Goal: Task Accomplishment & Management: Use online tool/utility

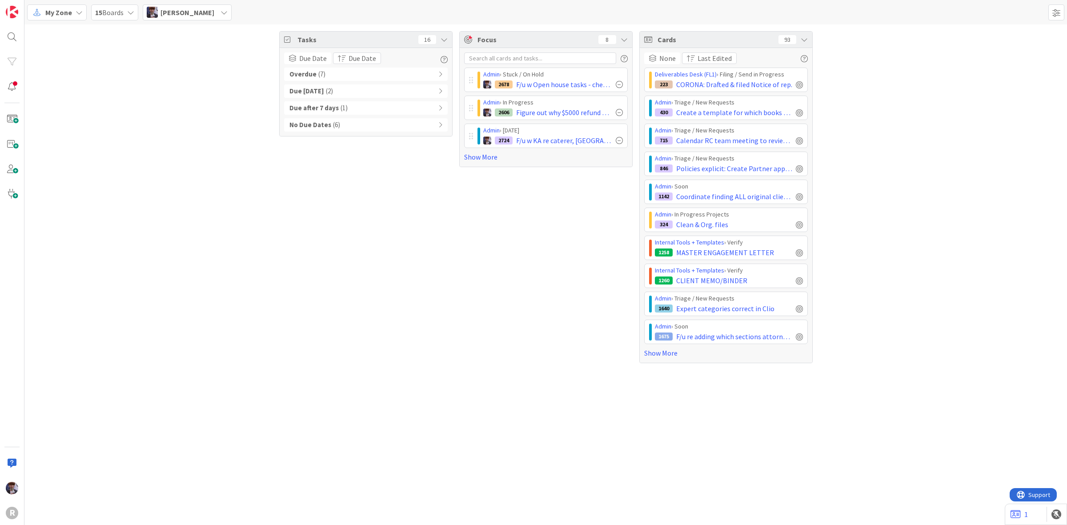
click at [474, 164] on div "Admin › Stuck / On Hold 2678 F/u w Open house tasks - check attendees/check ema…" at bounding box center [546, 107] width 172 height 119
click at [483, 159] on link "Show More" at bounding box center [546, 157] width 164 height 11
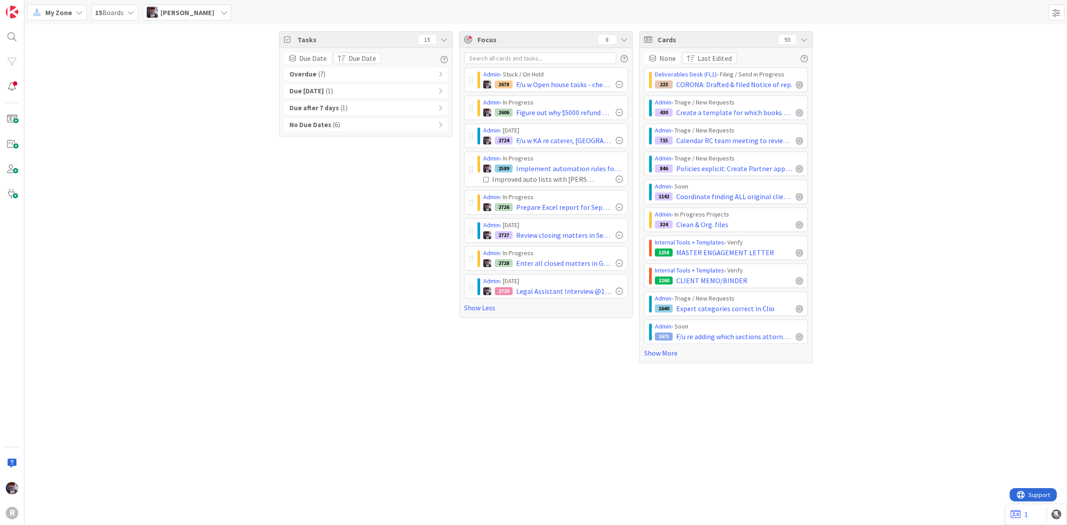
click at [174, 21] on div "My Zone 15 Boards Minka Laine Friesen" at bounding box center [545, 12] width 1043 height 24
click at [180, 17] on span "[PERSON_NAME]" at bounding box center [187, 12] width 54 height 11
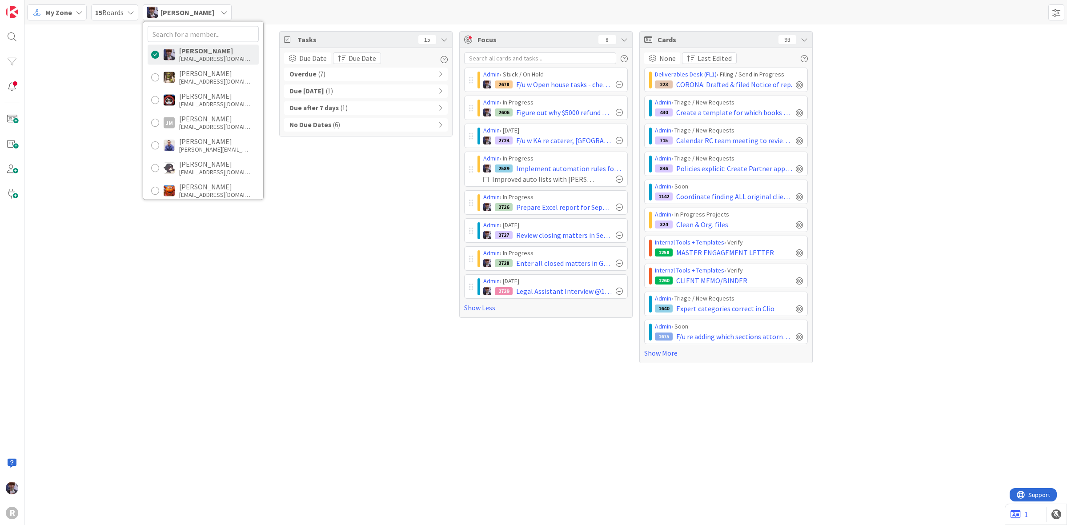
click at [98, 198] on div "Tasks 15 Due Date Due Date Overdue ( 7 ) Due Today ( 1 ) Due after 7 days ( 1 )…" at bounding box center [545, 196] width 1043 height 345
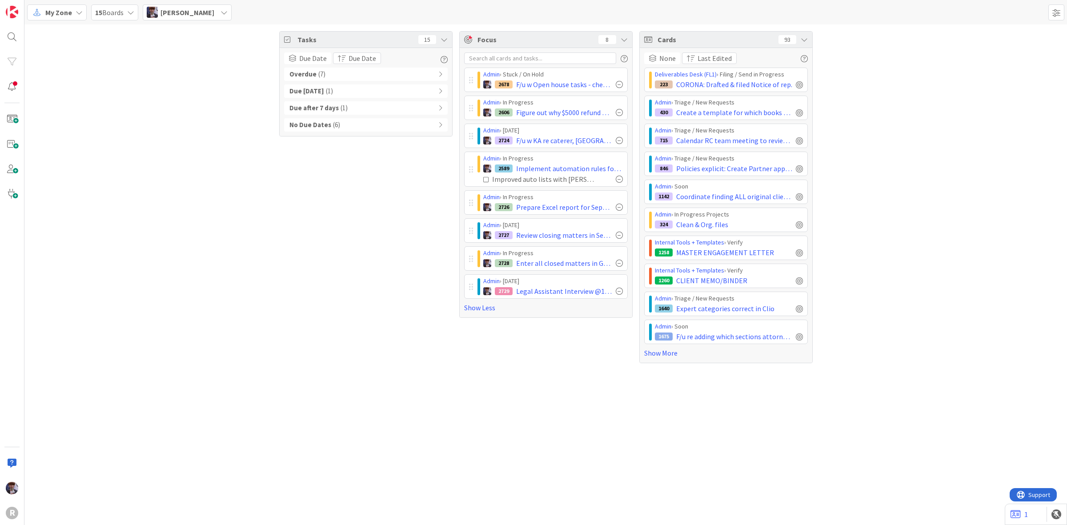
click at [76, 14] on icon at bounding box center [79, 12] width 7 height 7
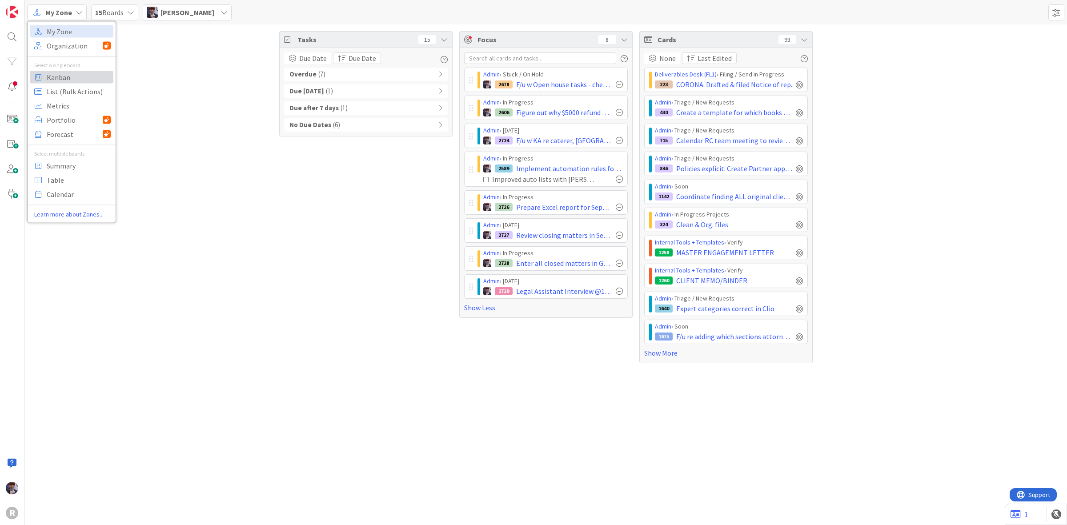
click at [66, 77] on span "Kanban" at bounding box center [79, 76] width 64 height 13
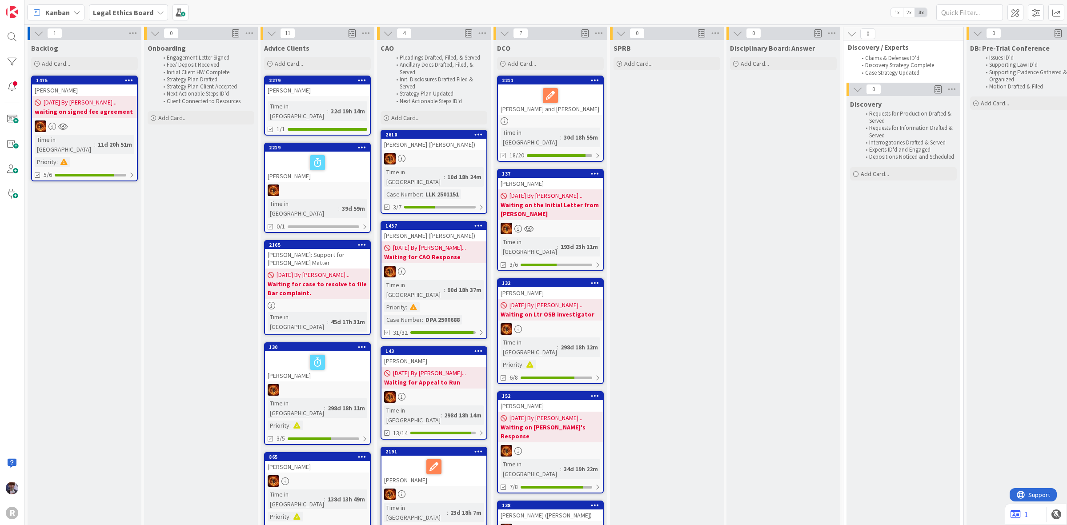
click at [122, 14] on b "Legal Ethics Board" at bounding box center [123, 12] width 60 height 9
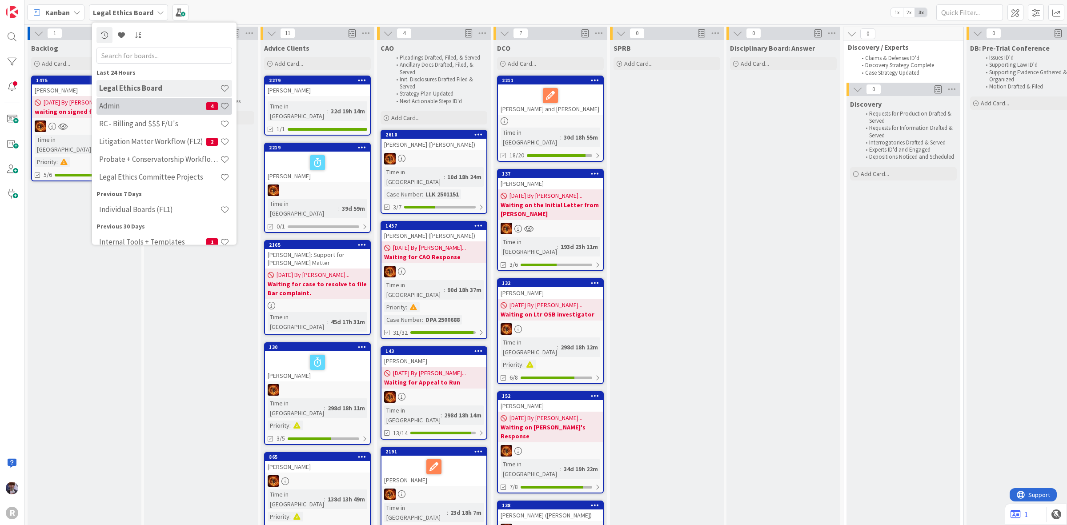
click at [131, 107] on h4 "Admin" at bounding box center [152, 105] width 107 height 9
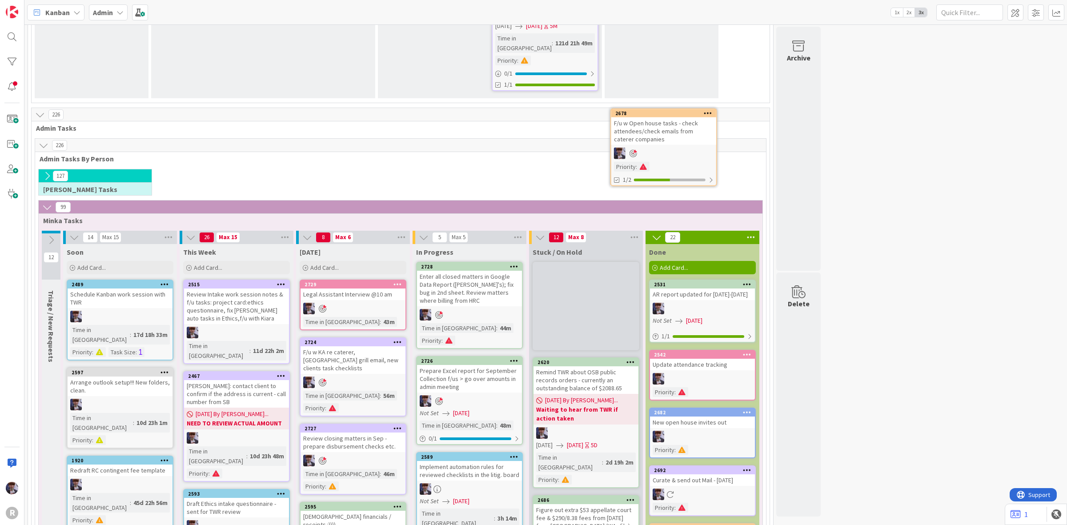
scroll to position [1552, 0]
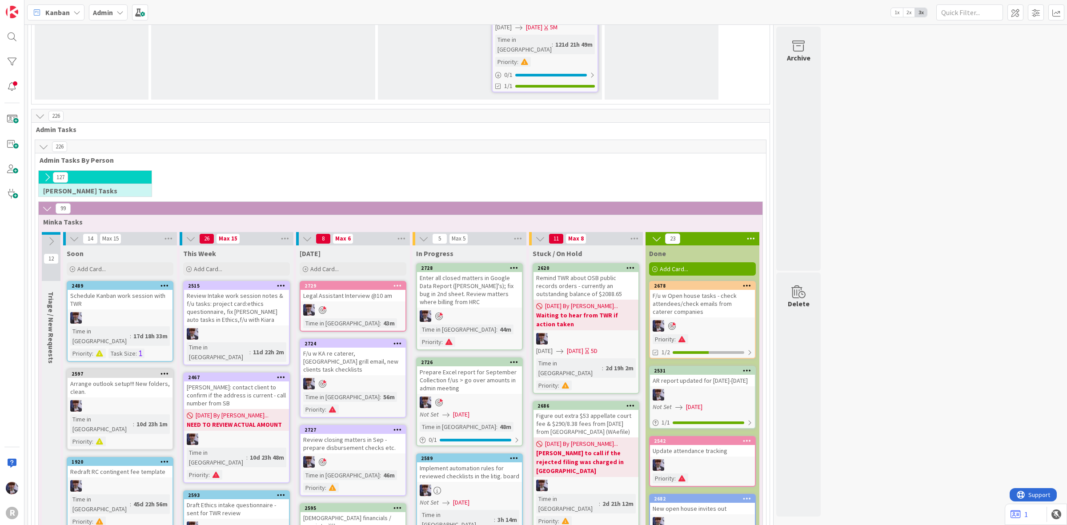
click at [750, 232] on icon at bounding box center [751, 238] width 12 height 13
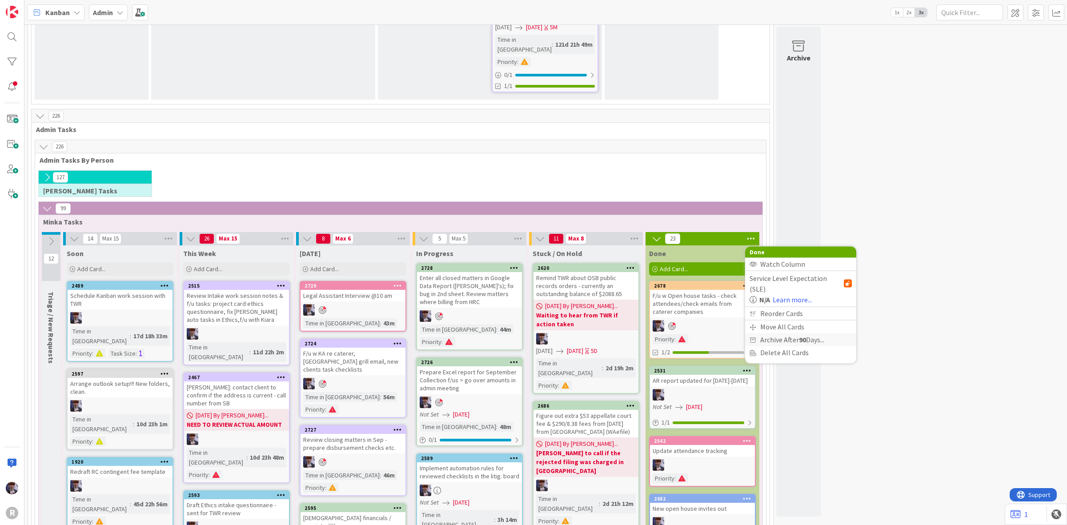
click at [778, 333] on span "Archive After 90 Days..." at bounding box center [792, 339] width 64 height 13
click at [710, 281] on link "2678 F/u w Open house tasks - check attendees/check emails from caterer compani…" at bounding box center [702, 320] width 107 height 78
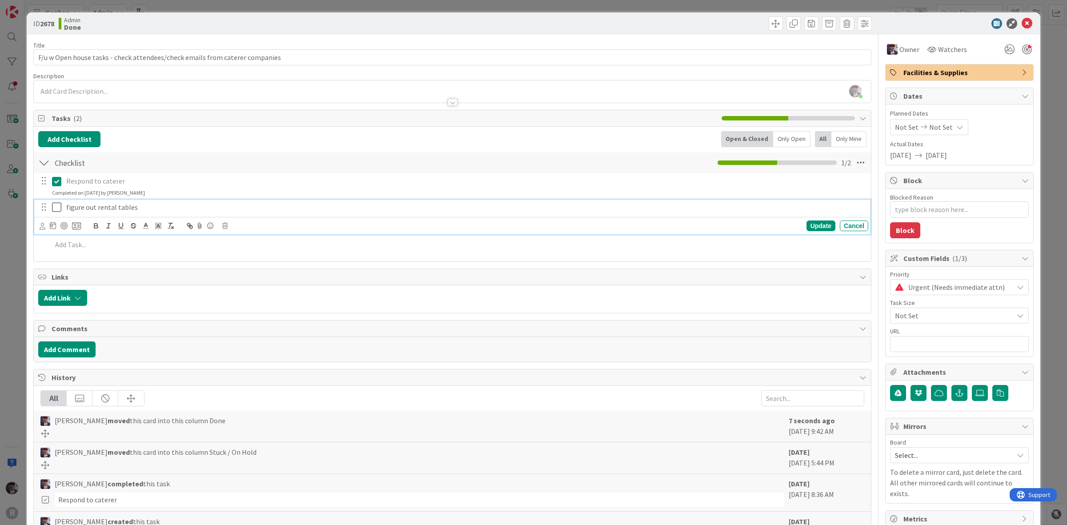
click at [156, 213] on div "figure out rental tables" at bounding box center [466, 208] width 806 height 16
click at [224, 227] on icon at bounding box center [224, 226] width 5 height 6
click at [245, 267] on div "Delete" at bounding box center [247, 264] width 33 height 16
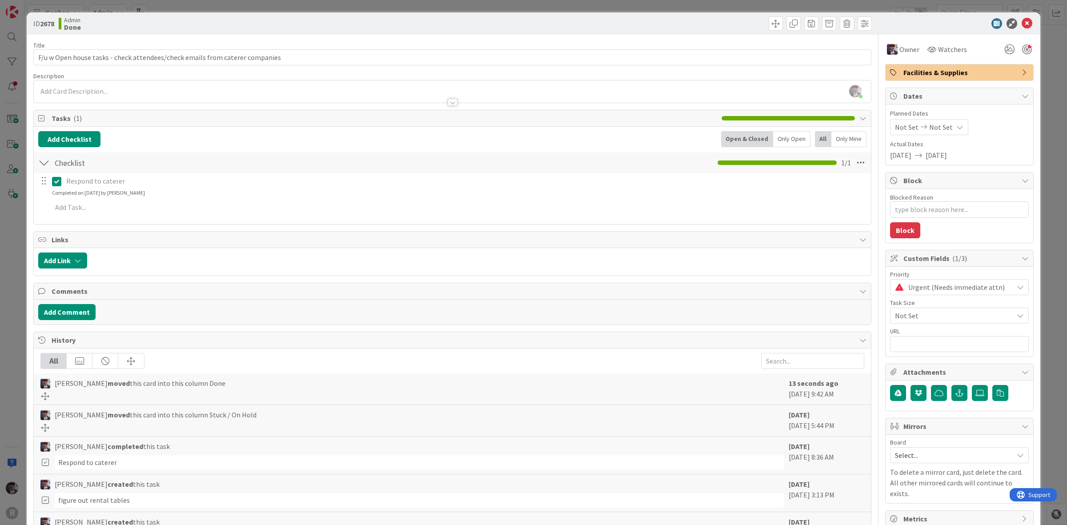
click at [16, 256] on div "ID 2678 Admin Done Title 76 / 128 F/u w Open house tasks - check attendees/chec…" at bounding box center [533, 262] width 1067 height 525
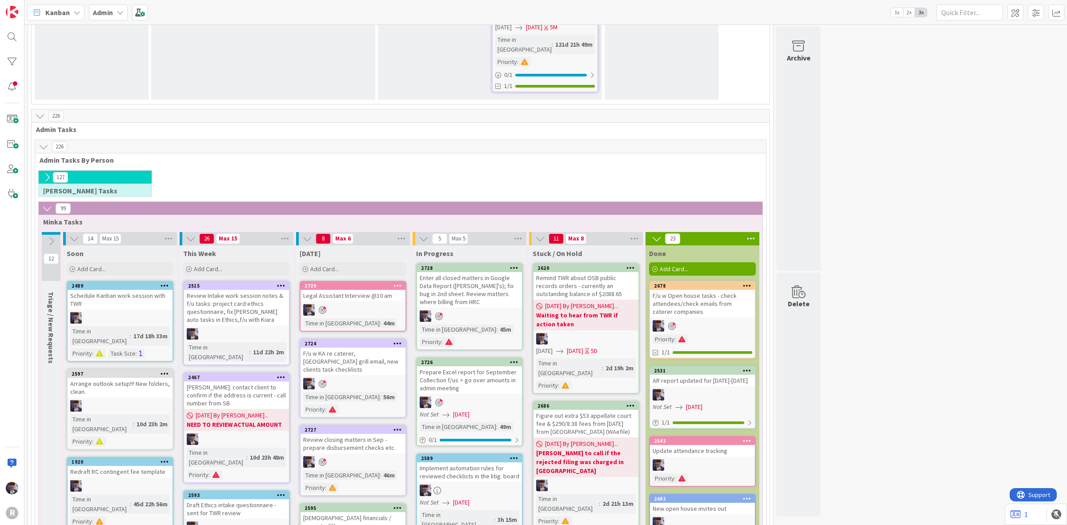
click at [750, 232] on icon at bounding box center [751, 238] width 12 height 13
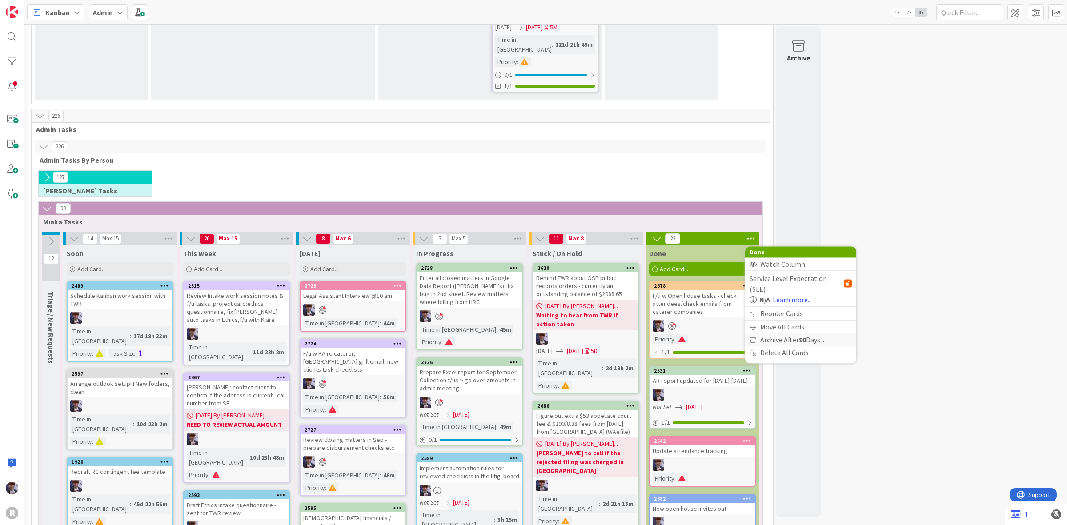
click at [779, 333] on span "Archive After 90 Days..." at bounding box center [792, 339] width 64 height 13
click at [773, 351] on span "Archive Now" at bounding box center [786, 357] width 40 height 13
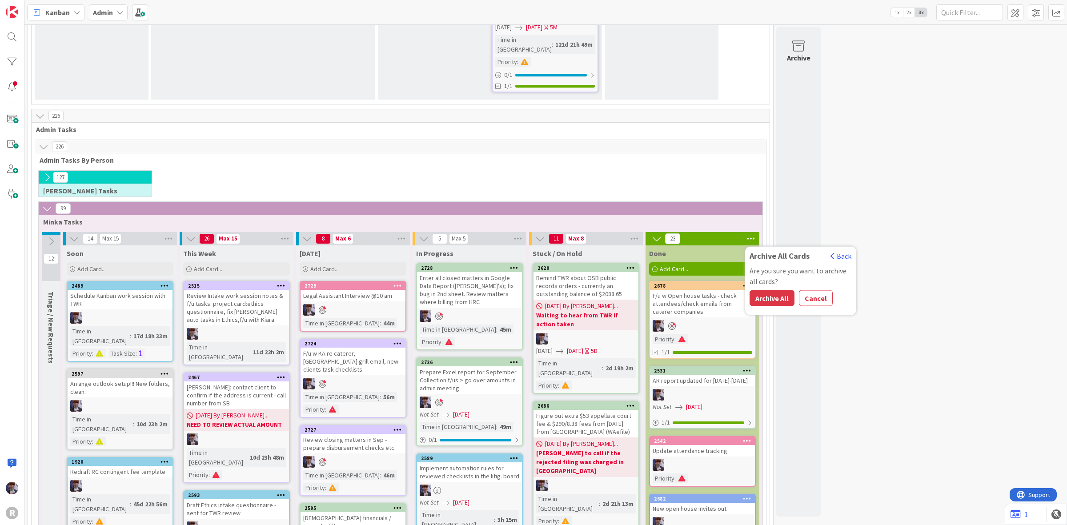
click at [761, 290] on button "Archive All" at bounding box center [772, 298] width 45 height 16
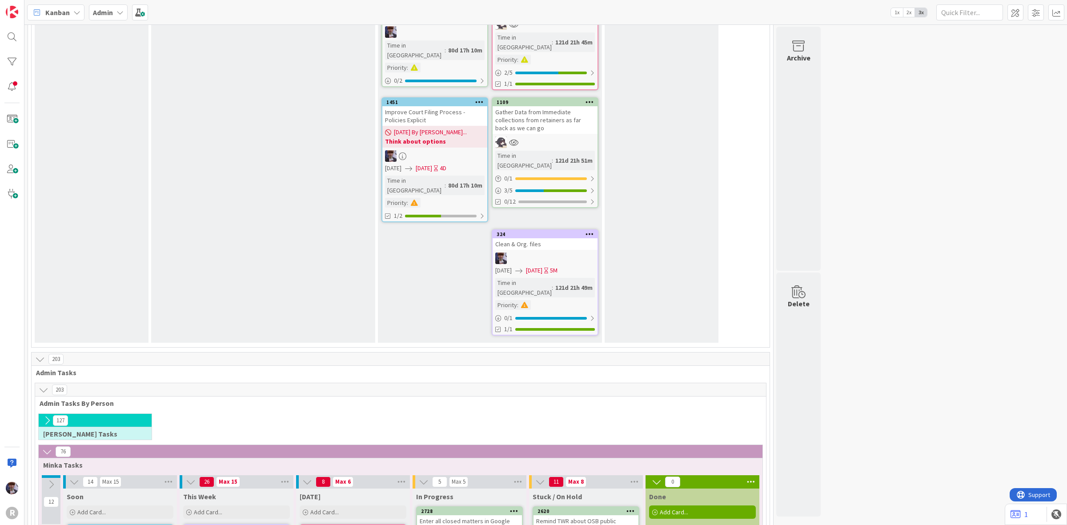
scroll to position [1219, 0]
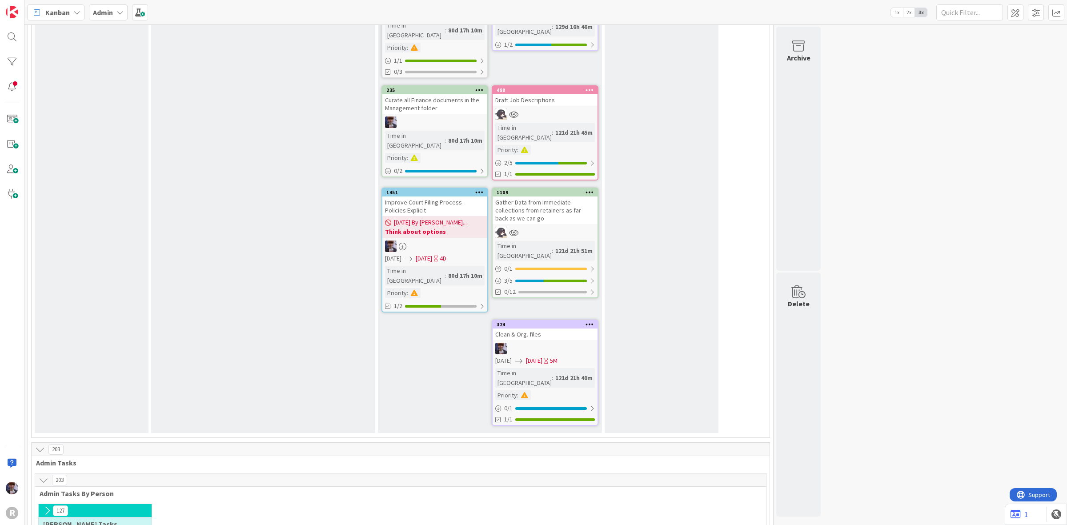
click at [44, 506] on icon at bounding box center [47, 511] width 10 height 10
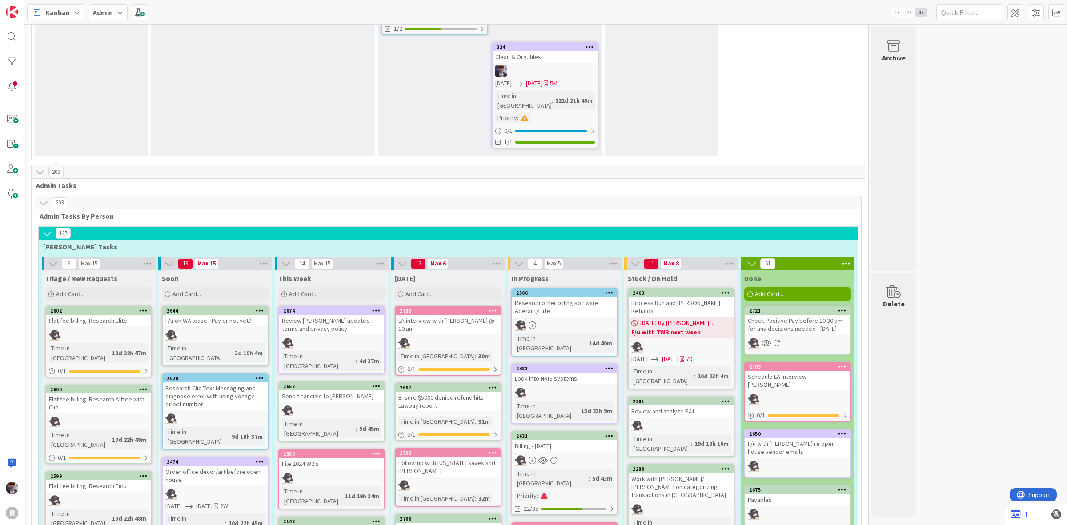
scroll to position [1497, 0]
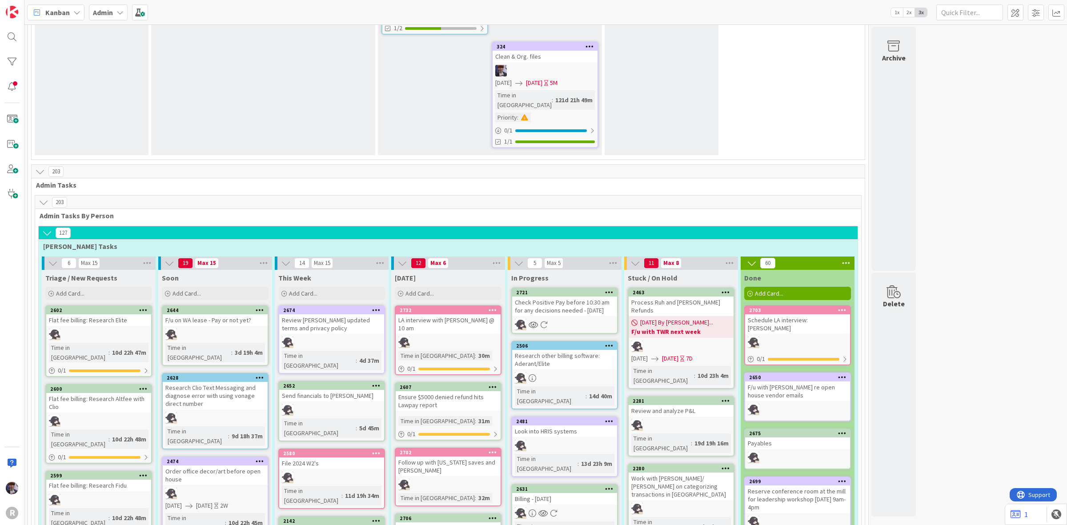
click at [848, 257] on icon at bounding box center [846, 263] width 12 height 13
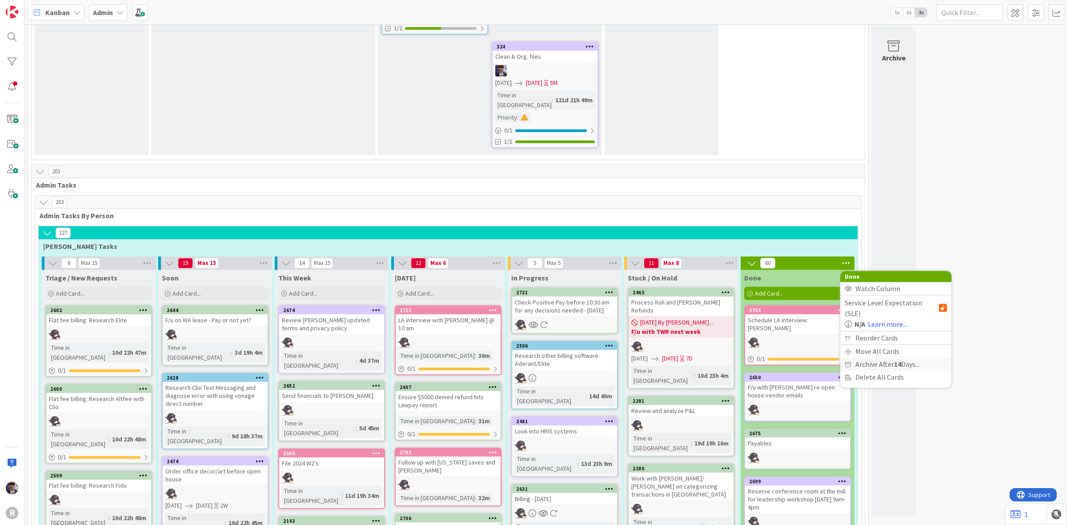
click at [888, 358] on span "Archive After 14 Days..." at bounding box center [887, 364] width 64 height 13
click at [877, 376] on span "Archive Now" at bounding box center [882, 382] width 40 height 13
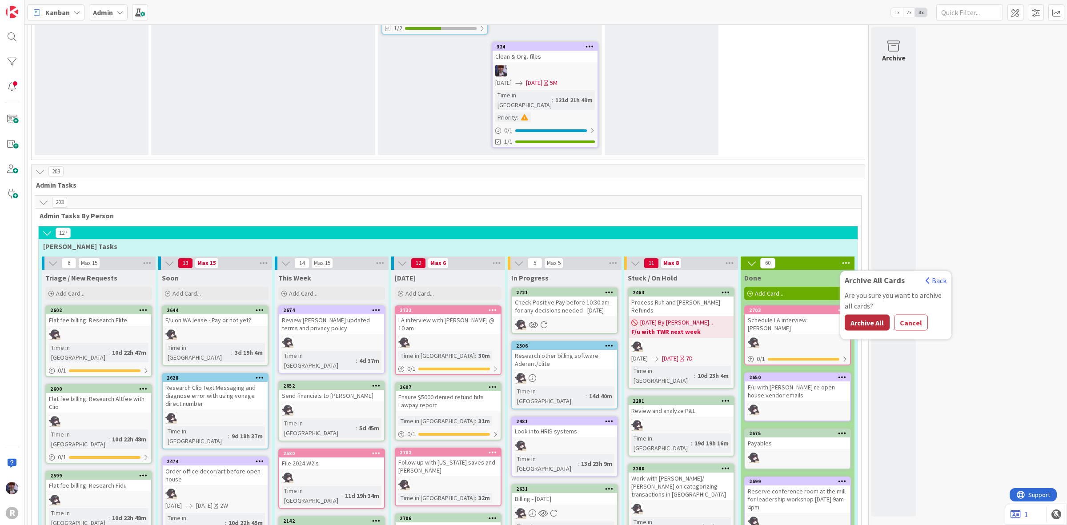
click at [865, 315] on button "Archive All" at bounding box center [867, 323] width 45 height 16
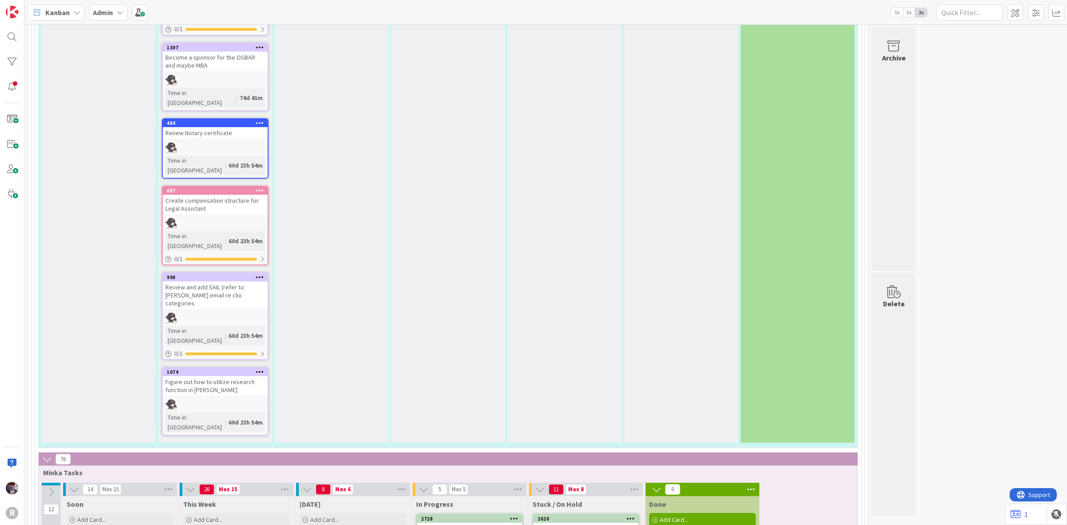
scroll to position [2775, 0]
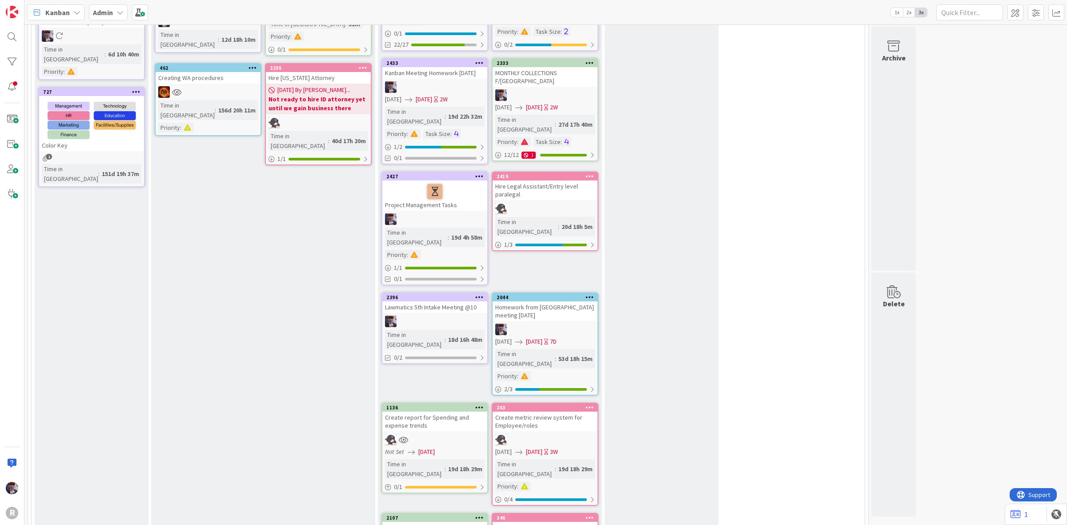
scroll to position [0, 0]
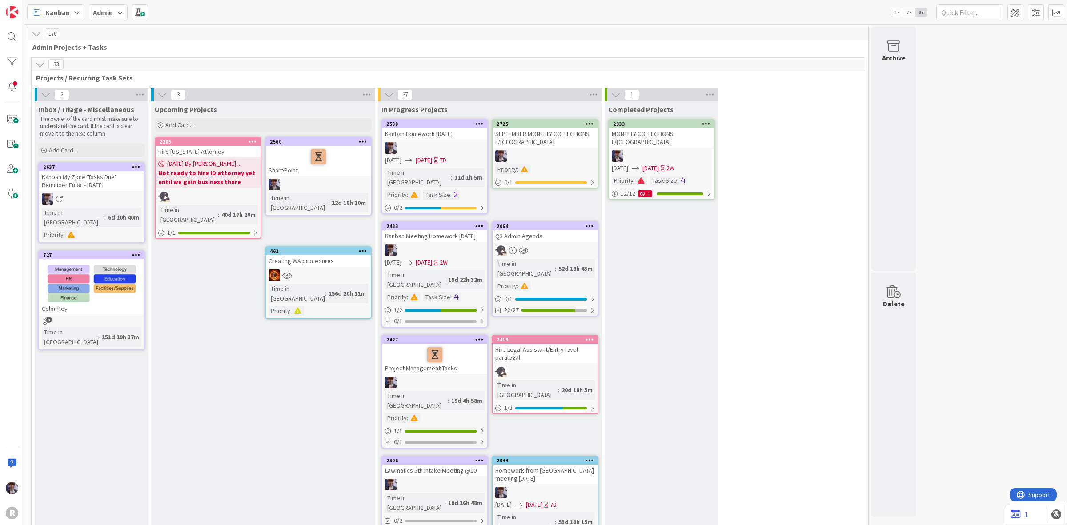
click at [648, 150] on div at bounding box center [661, 156] width 105 height 12
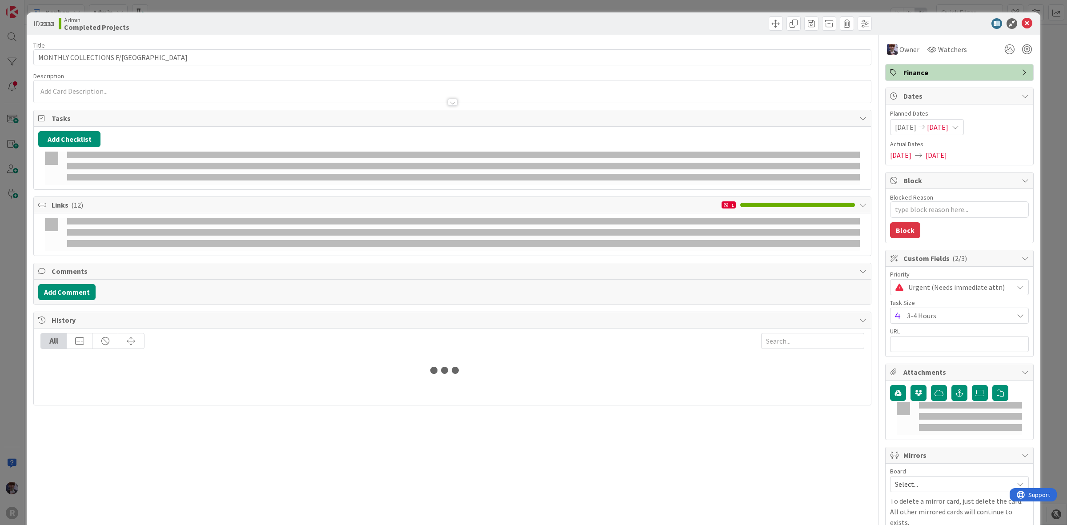
type textarea "x"
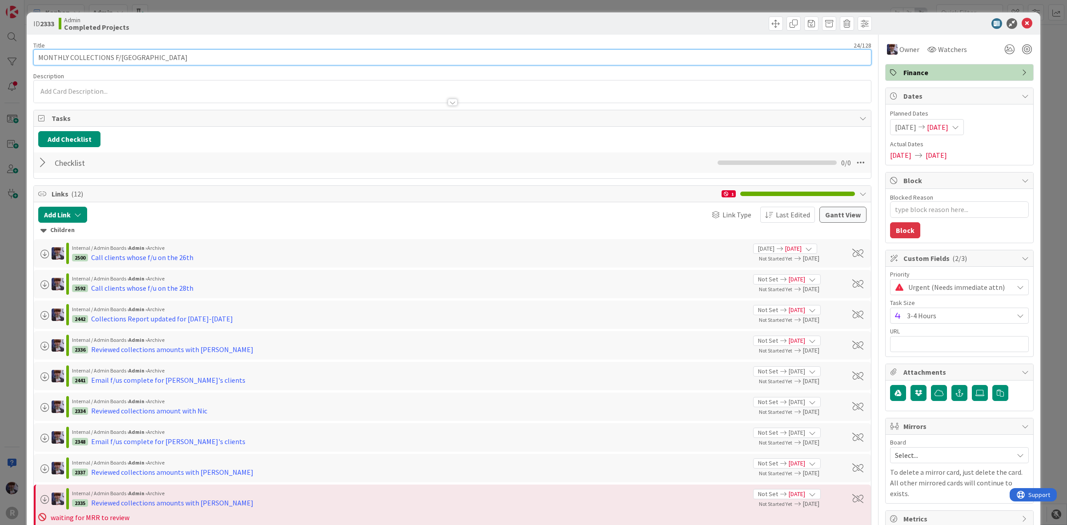
click at [39, 56] on input "MONTHLY COLLECTIONS F/US" at bounding box center [452, 57] width 838 height 16
type input "AUGUST MONTHLY COLLECTIONS F/US"
type textarea "x"
type input "AUGUST MONTHLY COLLECTIONS F/US"
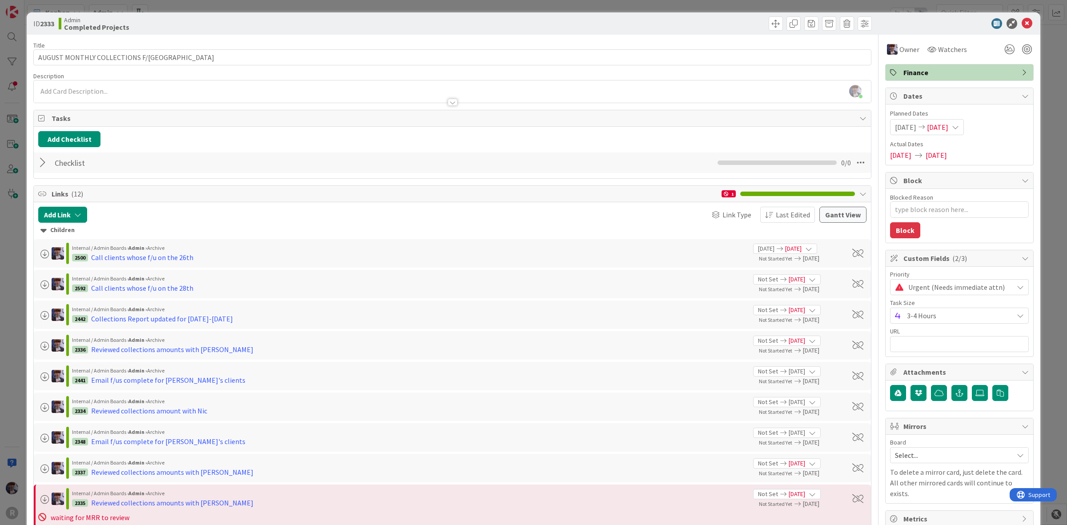
click at [10, 227] on div "ID 2333 Admin Completed Projects Title 31 / 128 AUGUST MONTHLY COLLECTIONS F/US…" at bounding box center [533, 262] width 1067 height 525
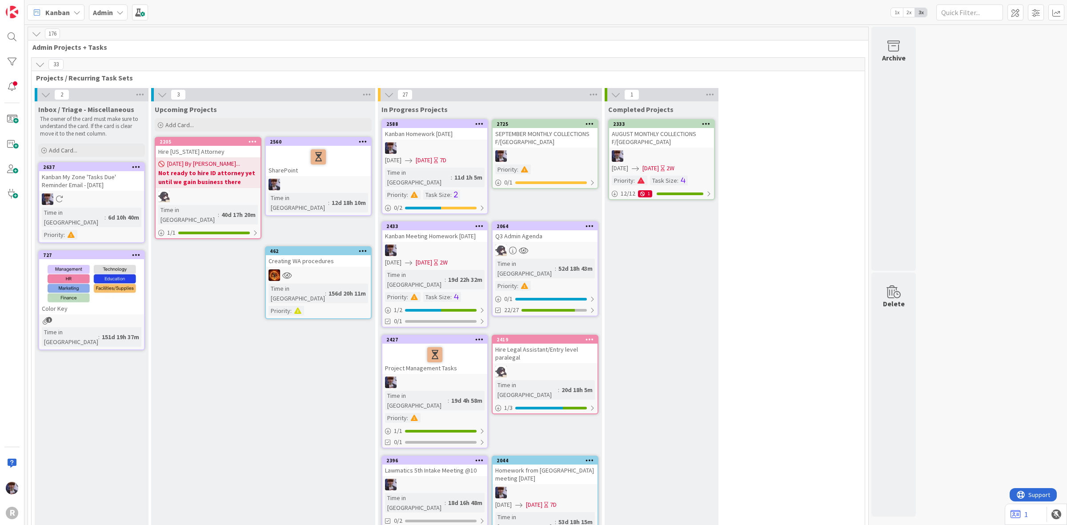
click at [365, 141] on icon at bounding box center [363, 141] width 8 height 6
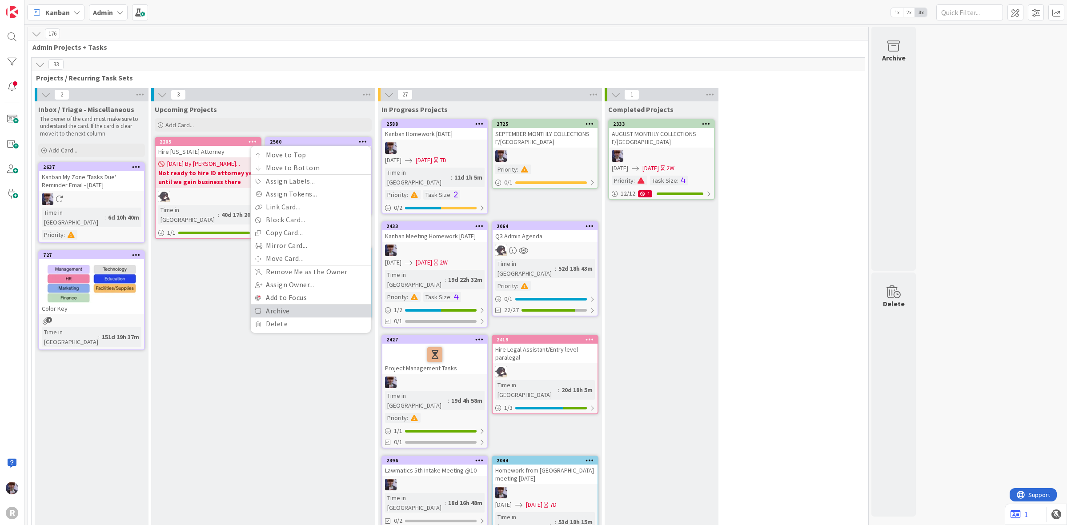
click at [303, 310] on link "Archive" at bounding box center [311, 311] width 120 height 13
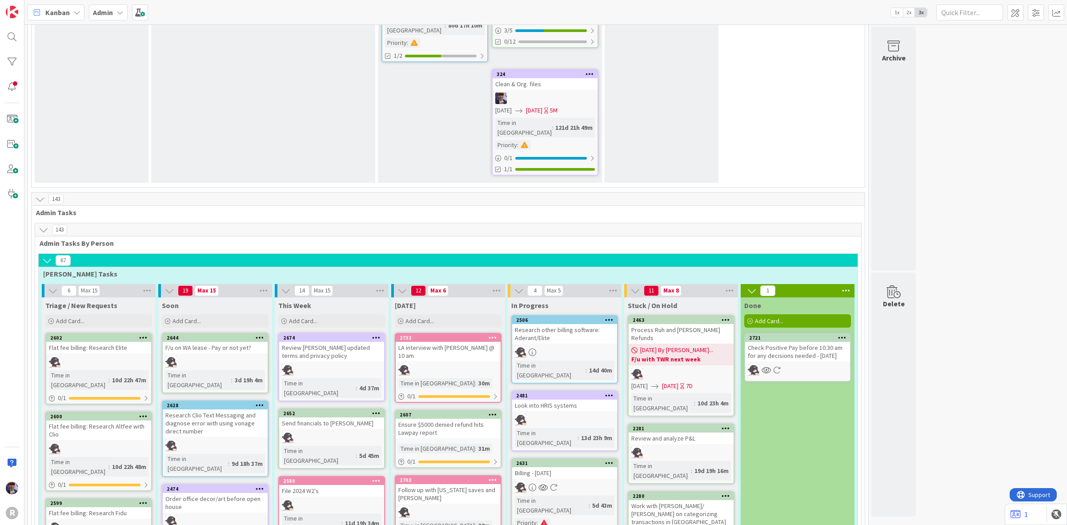
scroll to position [1556, 0]
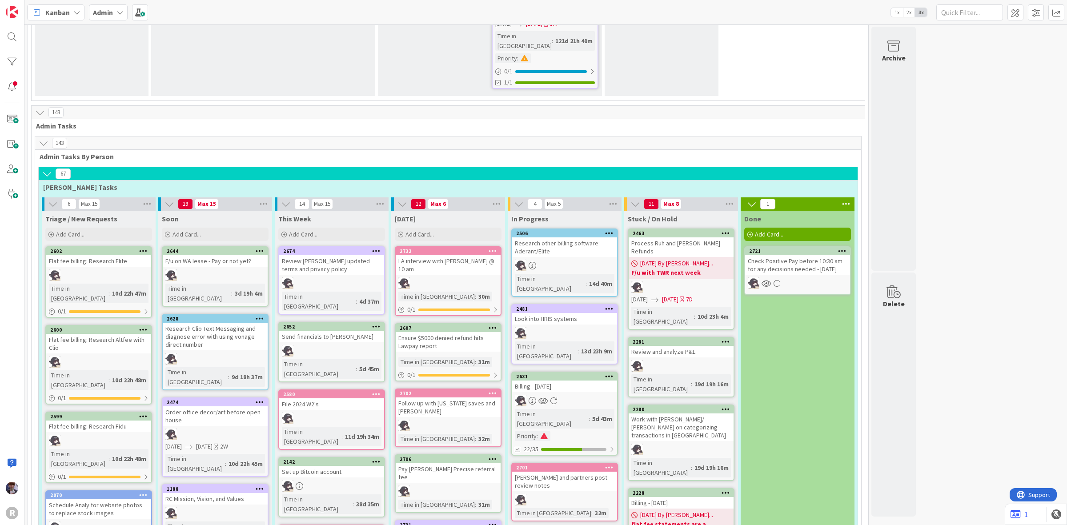
click at [596, 395] on div at bounding box center [564, 401] width 105 height 12
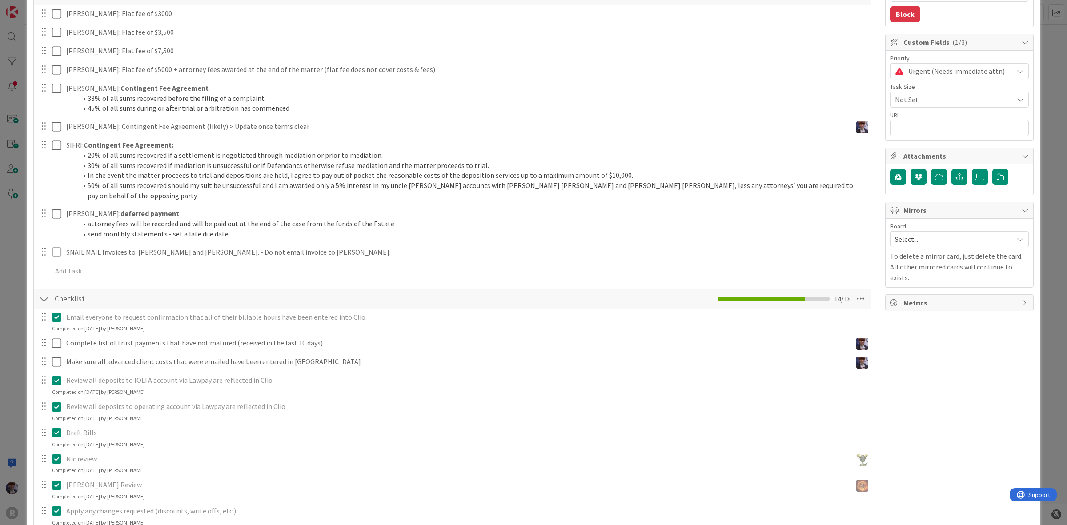
scroll to position [278, 0]
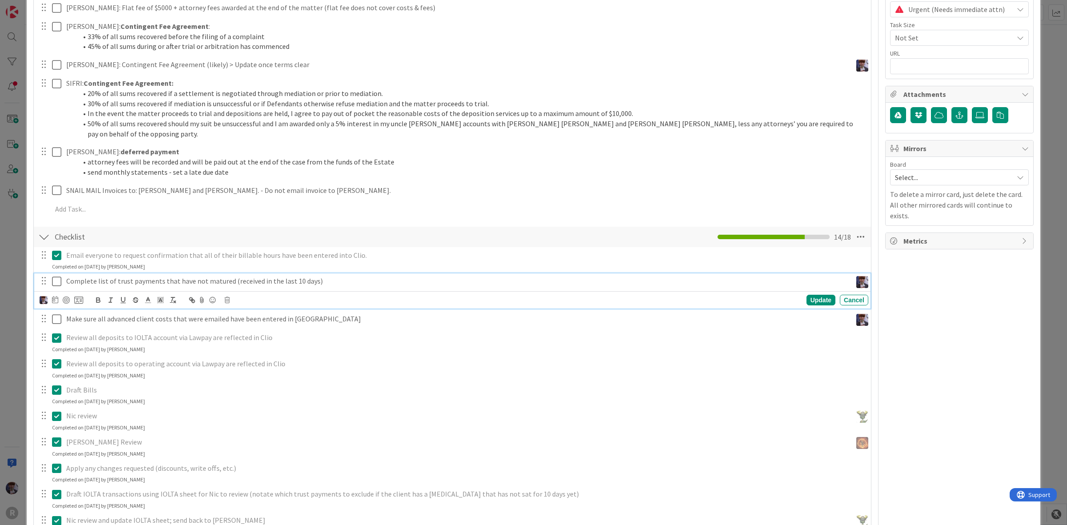
click at [58, 276] on icon at bounding box center [56, 281] width 9 height 11
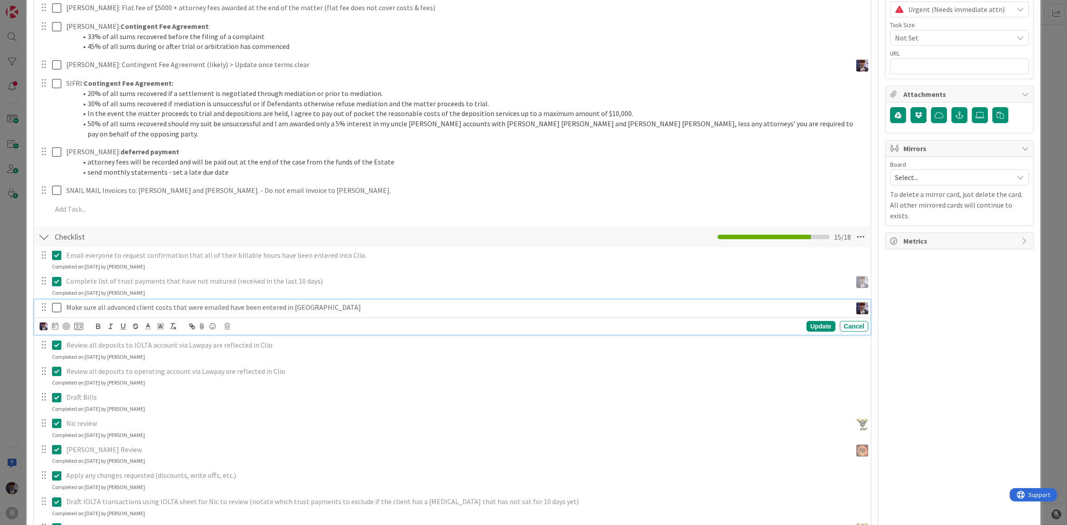
click at [54, 302] on icon at bounding box center [56, 307] width 9 height 11
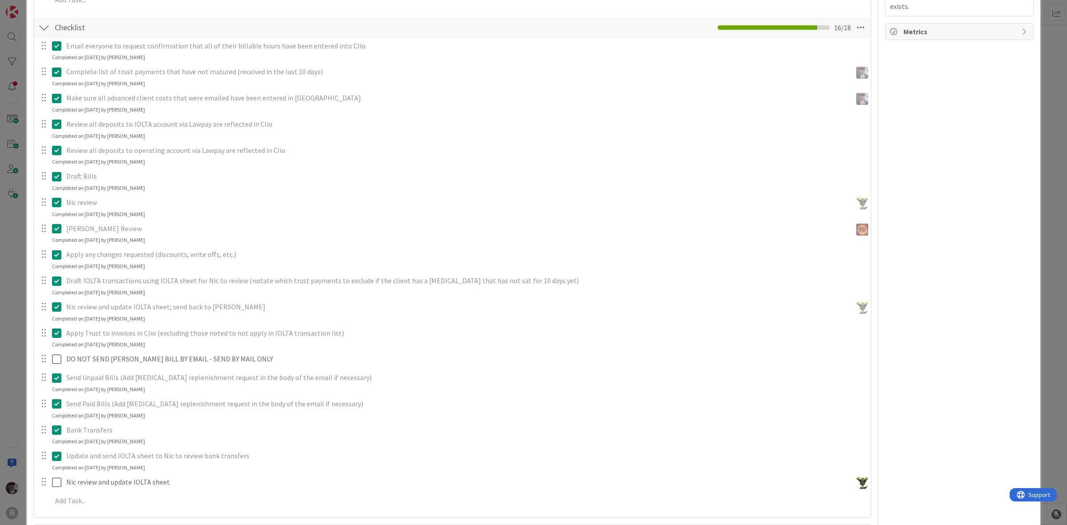
scroll to position [445, 0]
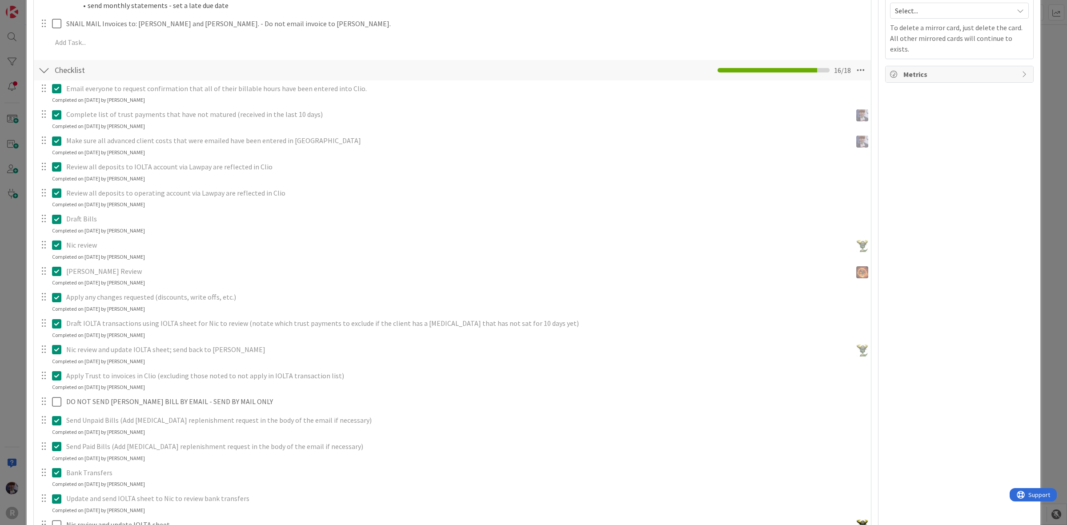
click at [13, 278] on div "ID 2631 Admin In Progress Title 20 / 128 Billing - 09/01/2025 Description Minka…" at bounding box center [533, 262] width 1067 height 525
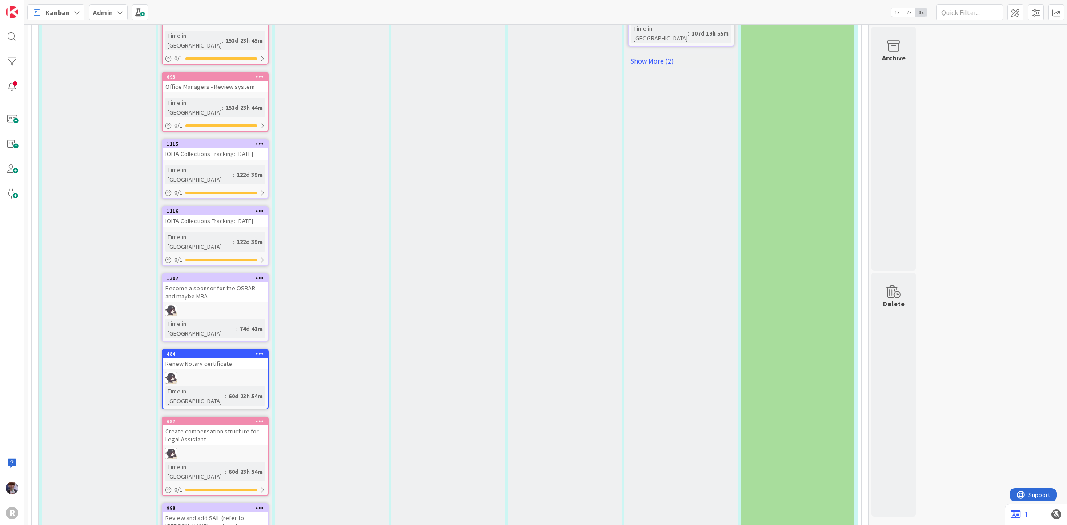
scroll to position [2779, 0]
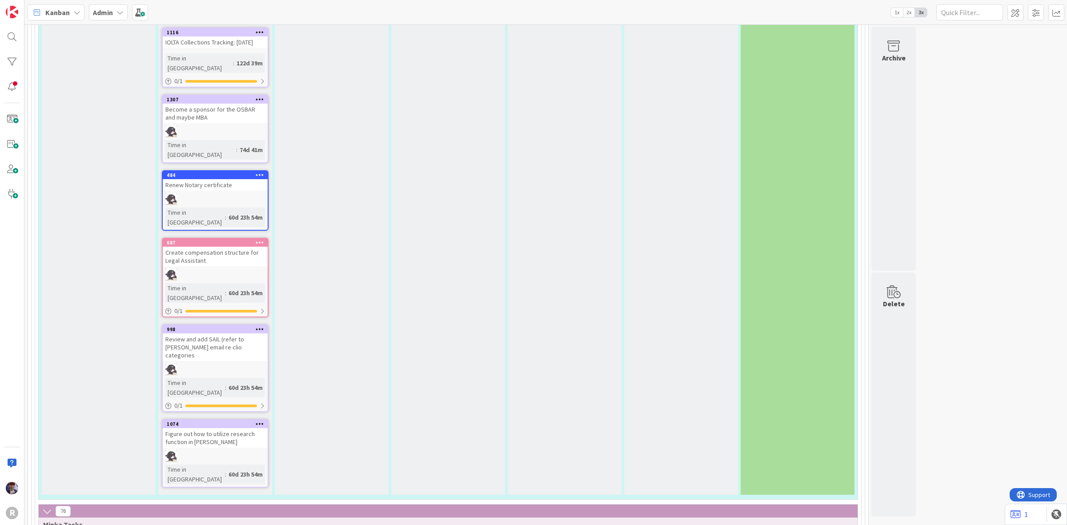
type textarea "x"
type textarea "E"
type textarea "x"
type textarea "En"
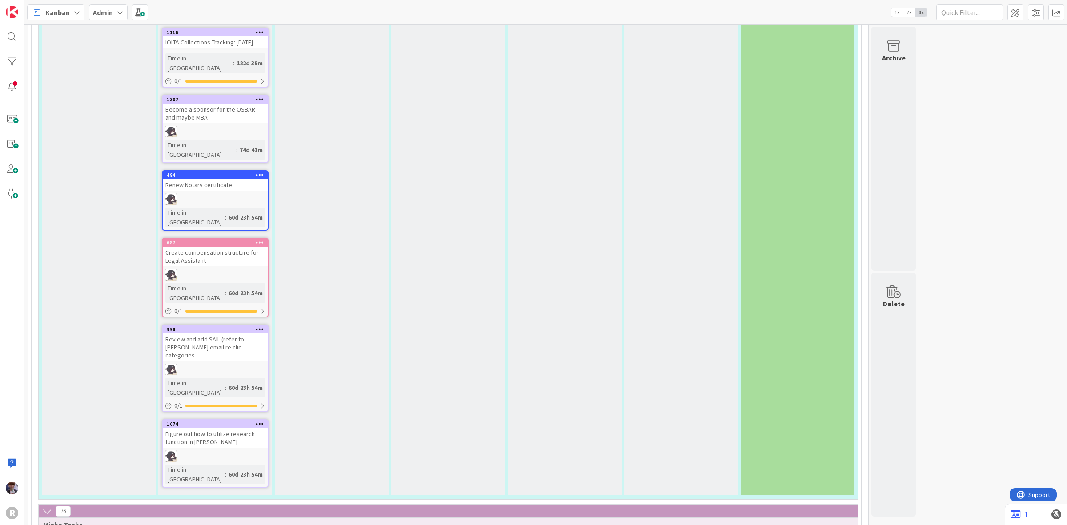
type textarea "x"
type textarea "Ent"
type textarea "x"
type textarea "Ente"
type textarea "x"
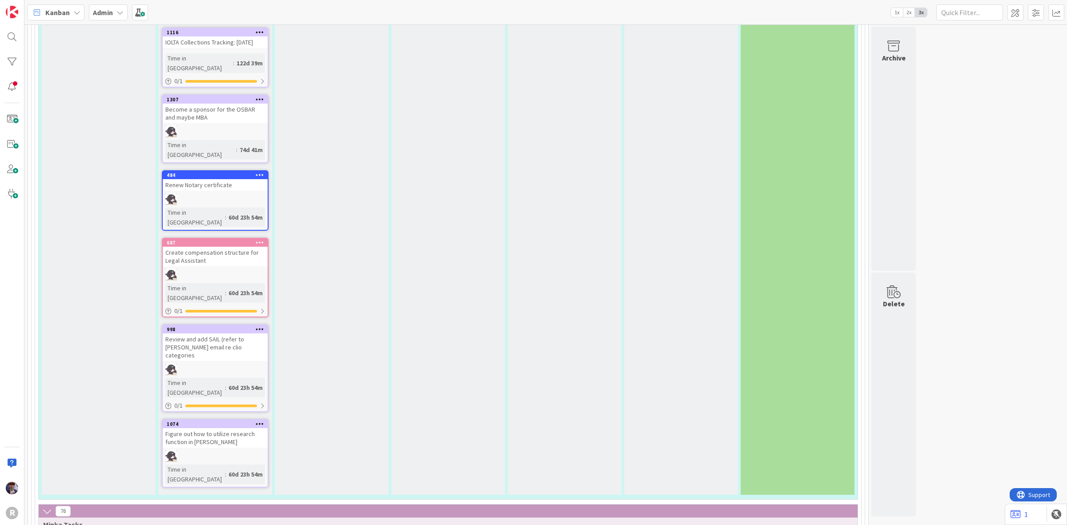
type textarea "Enter"
type textarea "x"
type textarea "Enter"
type textarea "x"
type textarea "Enter i"
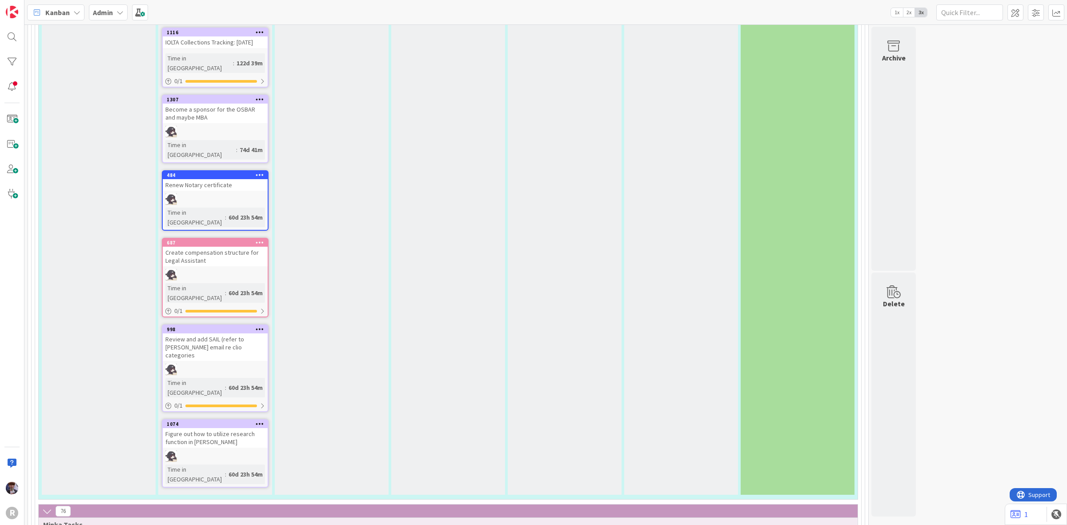
type textarea "x"
type textarea "Enter in"
type textarea "x"
type textarea "Enter inc"
type textarea "x"
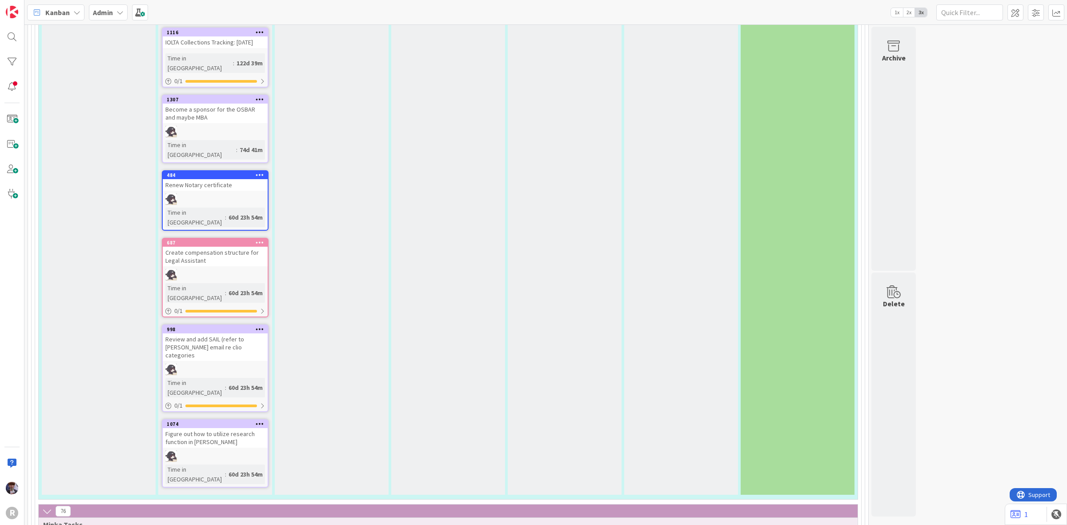
type textarea "Enter inco"
type textarea "x"
type textarea "Enter incom"
type textarea "x"
type textarea "Enter incomi"
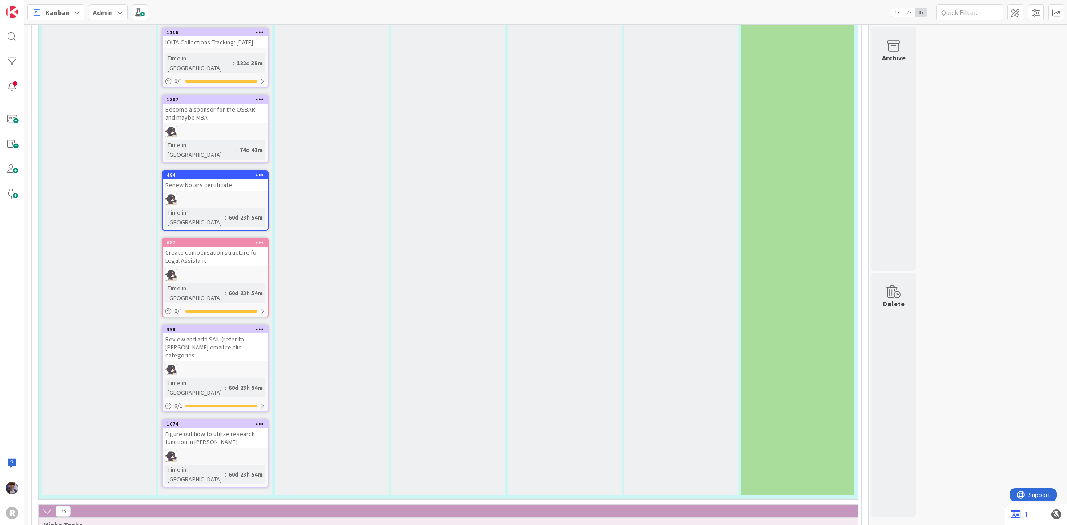
type textarea "x"
type textarea "Enter incomin"
type textarea "x"
type textarea "Enter incoming"
type textarea "x"
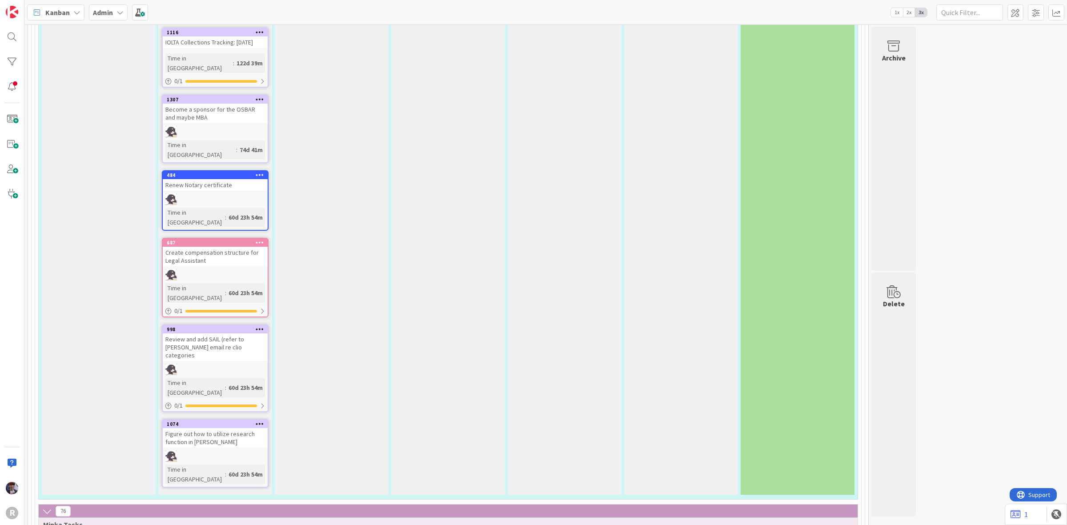
type textarea "Enter incoming b"
type textarea "x"
type textarea "Enter incoming bi"
type textarea "x"
type textarea "Enter incoming bil"
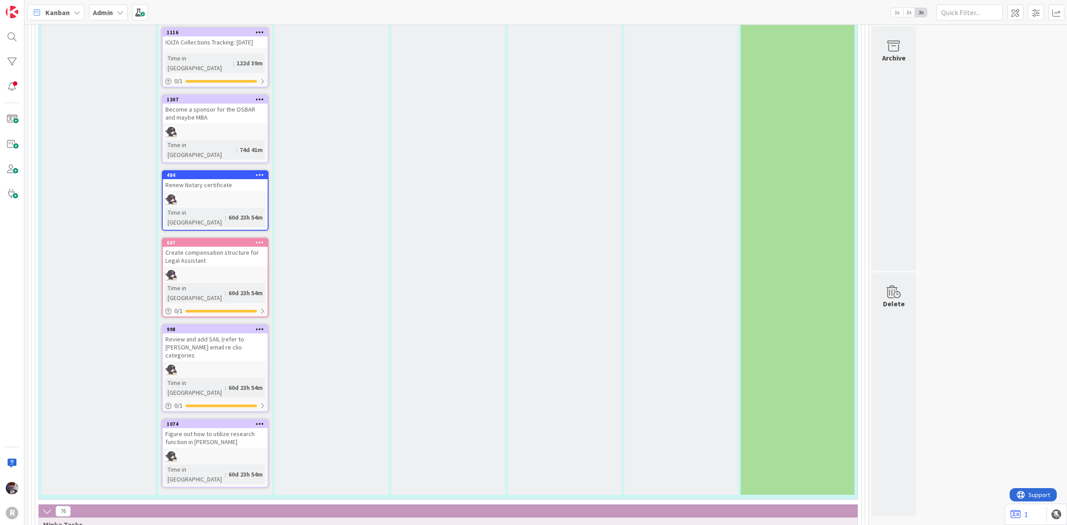
type textarea "x"
type textarea "Enter incoming bill"
type textarea "x"
type textarea "Enter incoming bil"
type textarea "x"
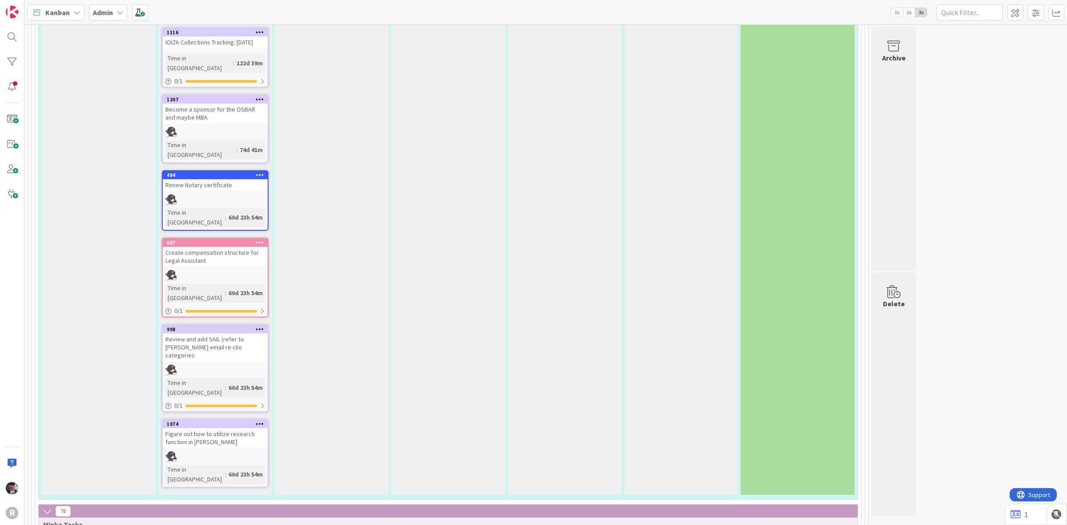
type textarea "Enter incoming bi"
type textarea "x"
type textarea "Enter incoming b"
type textarea "x"
type textarea "Enter incoming"
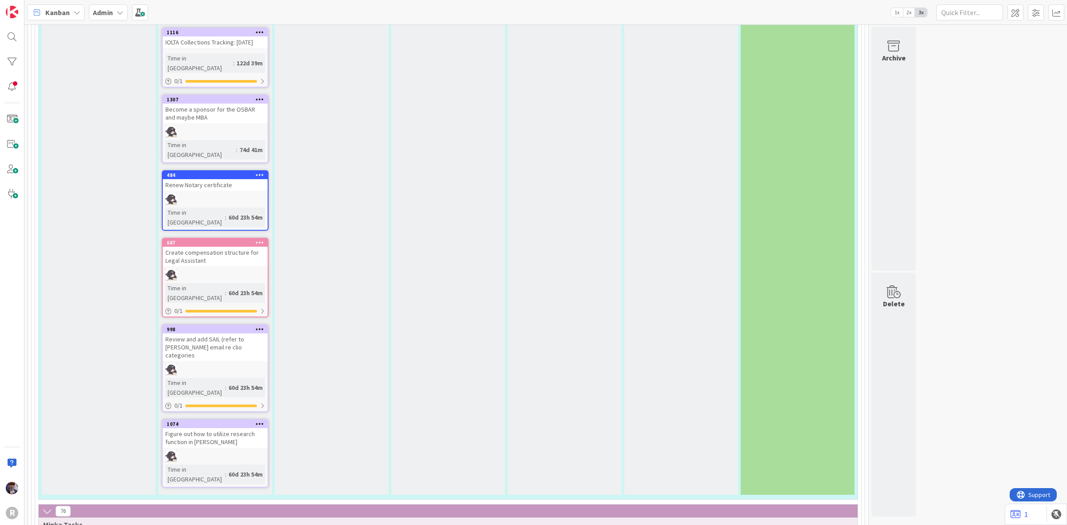
type textarea "x"
type textarea "Enter incoming p"
type textarea "x"
type textarea "Enter incoming pa"
type textarea "x"
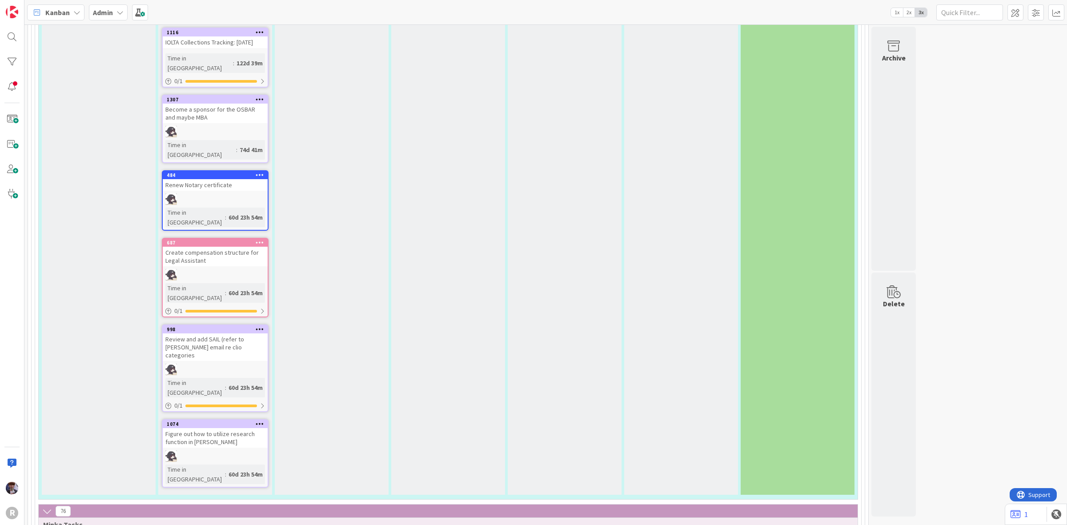
type textarea "Enter incoming pay"
type textarea "x"
type textarea "Enter incoming paym"
type textarea "x"
type textarea "Enter incoming payme"
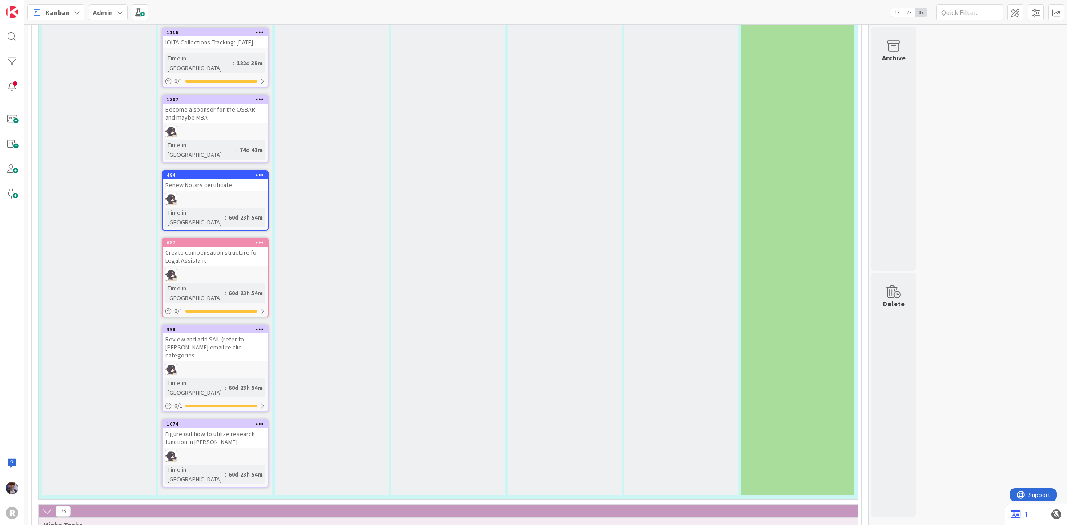
type textarea "x"
type textarea "Enter incoming paymen"
type textarea "x"
type textarea "Enter incoming payment"
type textarea "x"
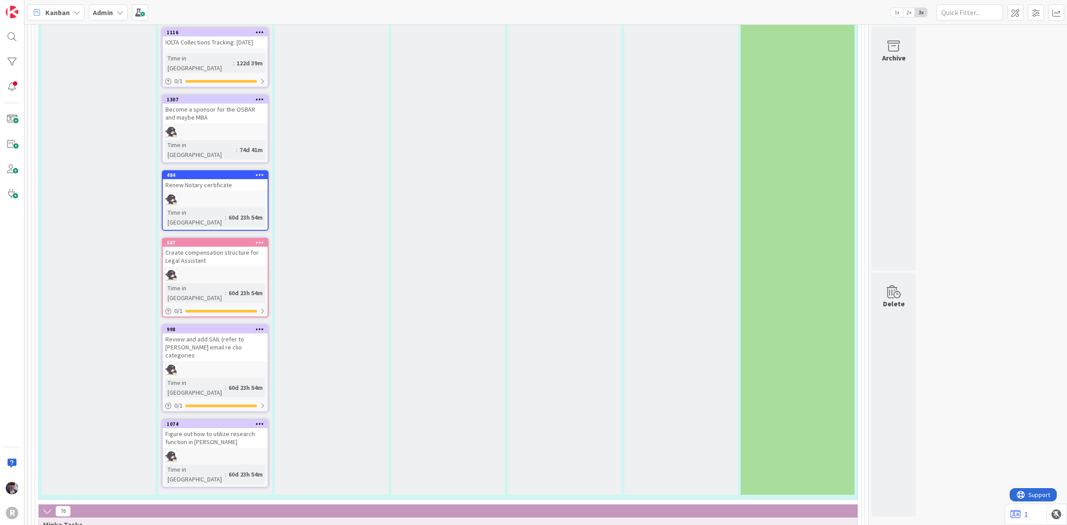
type textarea "Enter incoming payments"
type textarea "x"
type textarea "Enter incoming payments"
type textarea "x"
type textarea "Enter incoming payments i"
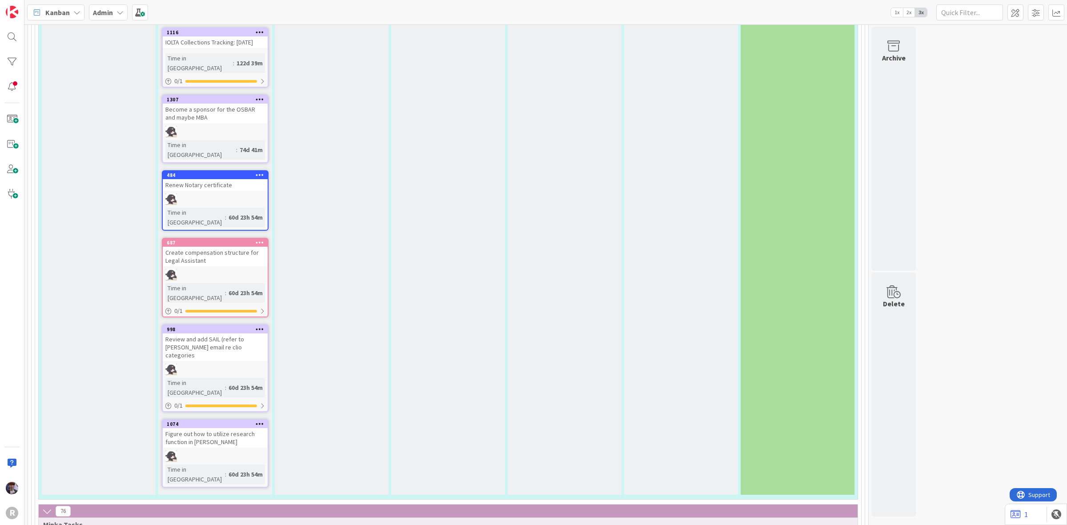
type textarea "x"
type textarea "Enter incoming payments in"
type textarea "x"
type textarea "Enter incoming payments in"
type textarea "x"
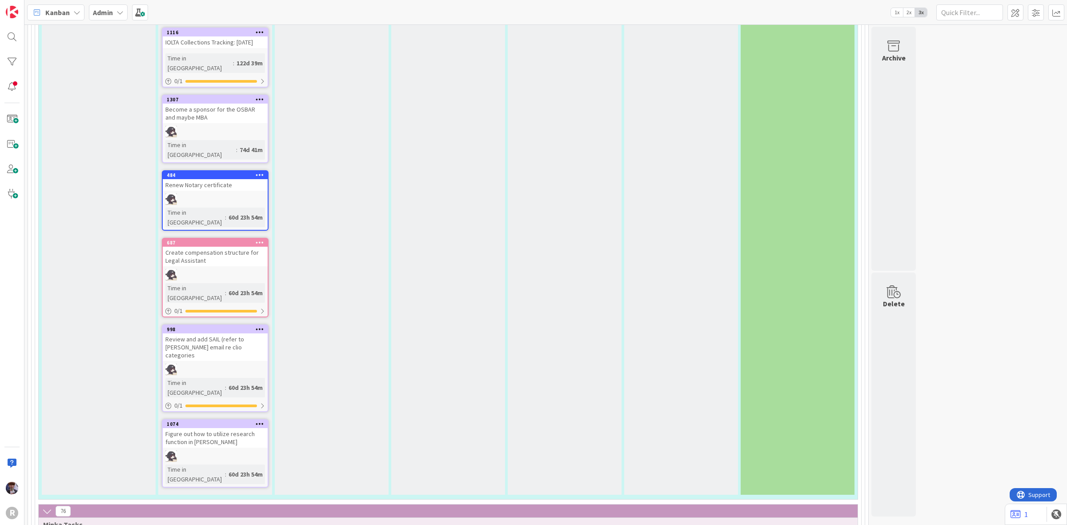
type textarea "Enter incoming payments in"
type textarea "x"
type textarea "Enter incoming payments i"
type textarea "x"
type textarea "Enter incoming payments"
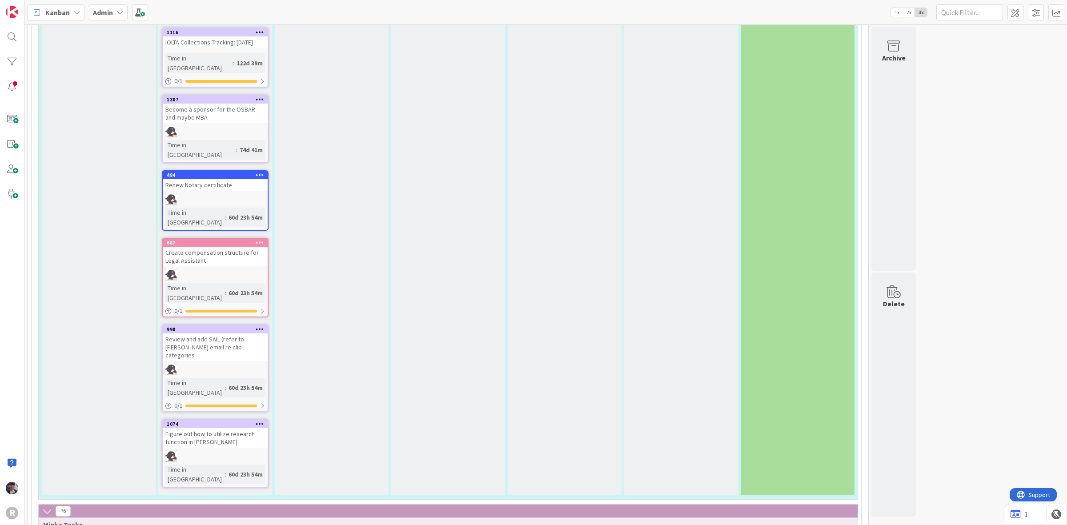
type textarea "x"
type textarea "Enter incoming payments 1"
type textarea "x"
type textarea "Enter incoming payments 1-"
type textarea "x"
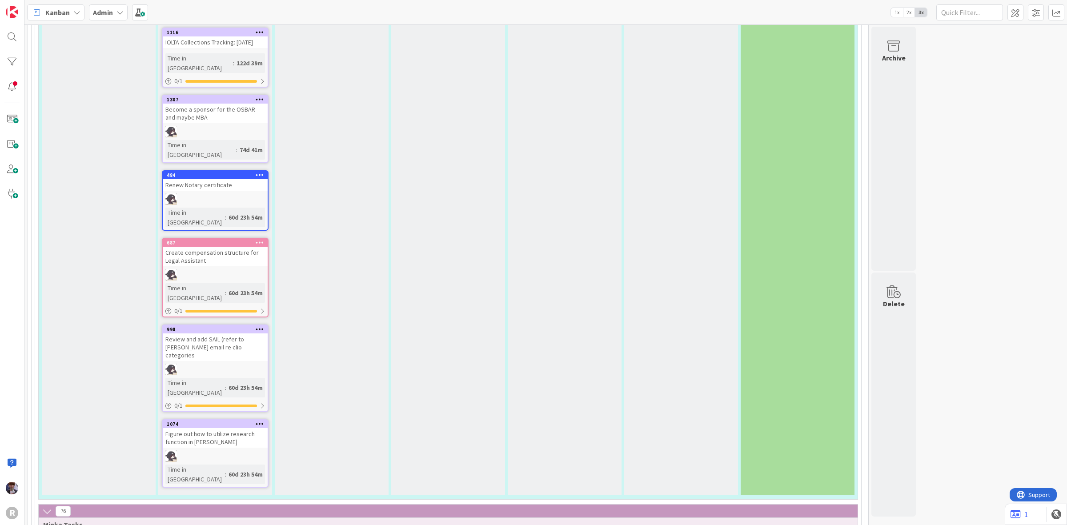
type textarea "Enter incoming payments 1-1"
type textarea "x"
type textarea "Enter incoming payments 1-12"
type textarea "x"
type textarea "Enter incoming payments 91-12"
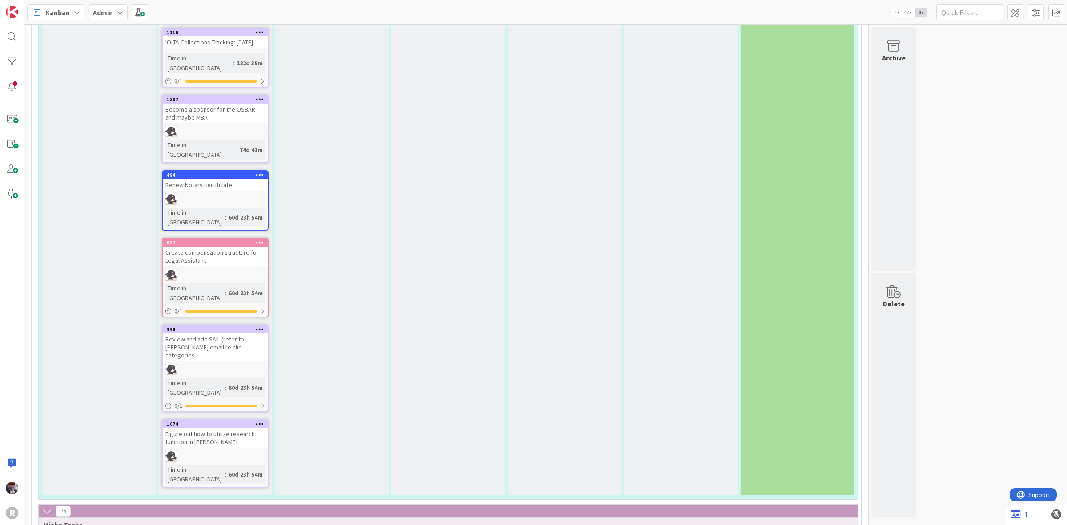
type textarea "x"
type textarea "Enter incoming payments 9/1-12"
type textarea "x"
type textarea "Enter incoming payments 9/1-12"
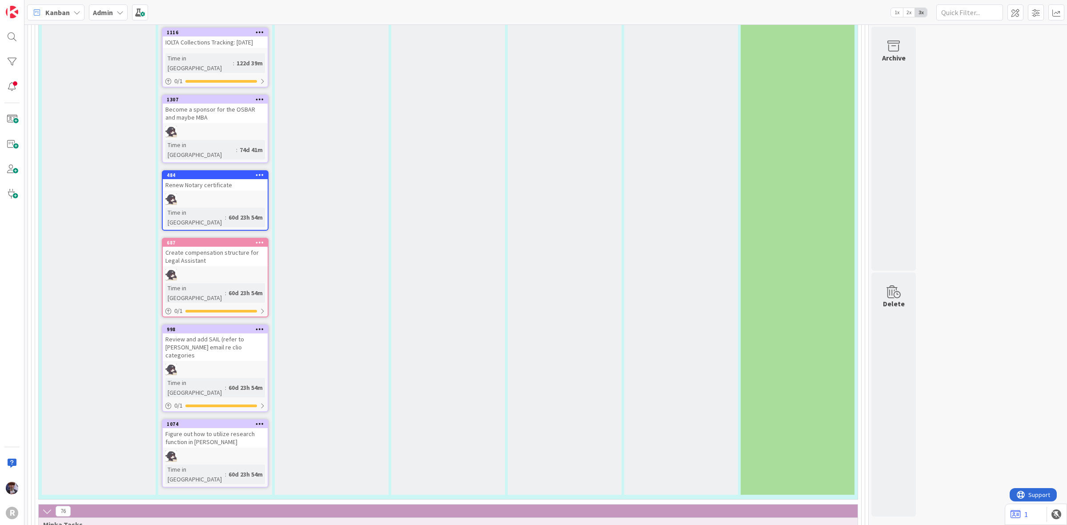
type textarea "x"
type textarea "Enter incoming payments 9/1-12"
type textarea "x"
type textarea "Enter incoming payments 9/1-12t"
type textarea "x"
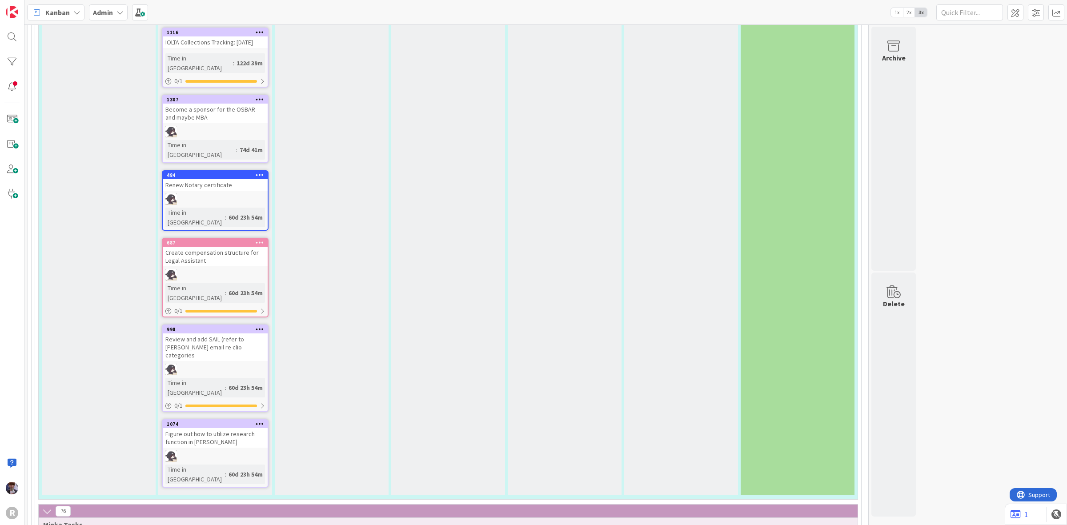
type textarea "Enter incoming payments 9/1-12th"
type textarea "x"
type textarea "Enter incoming payments 9/1-12th"
type textarea "x"
type textarea "Enter incoming payments 9/1-12th i"
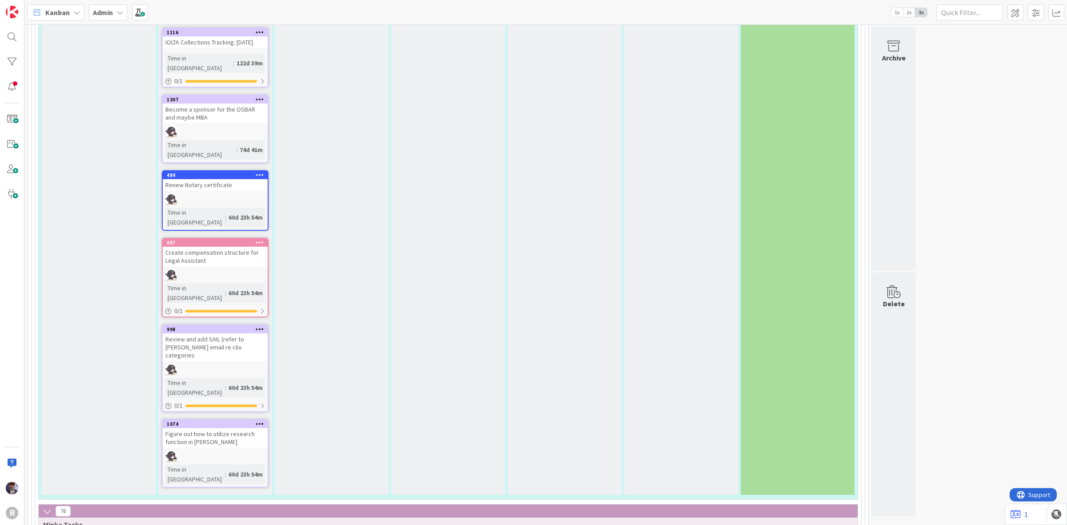
type textarea "x"
type textarea "Enter incoming payments 9/1-12th in"
type textarea "x"
type textarea "Enter incoming payments 9/1-12th in"
type textarea "x"
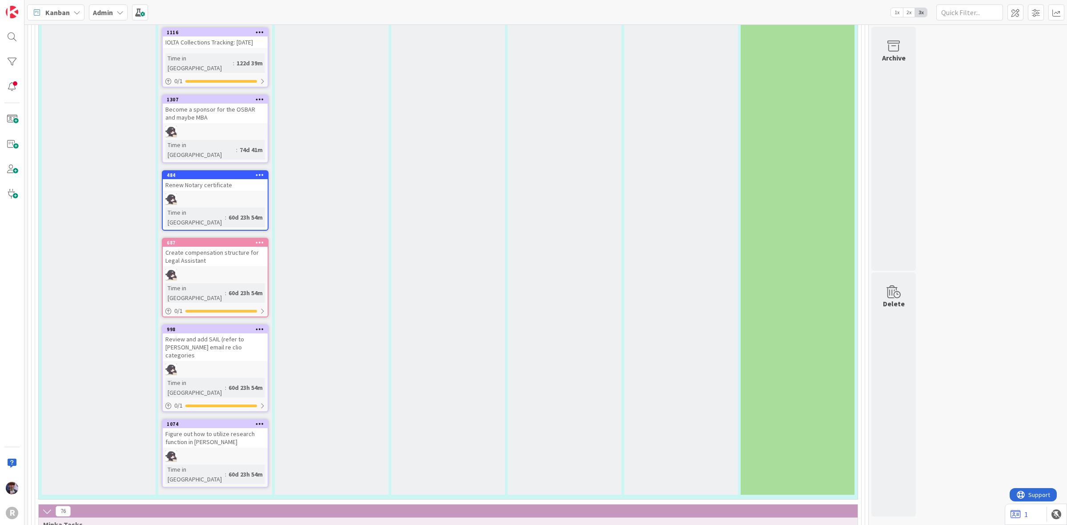
type textarea "Enter incoming payments 9/1-12th in I"
type textarea "x"
type textarea "Enter incoming payments 9/1-12th in IO"
type textarea "x"
type textarea "Enter incoming payments 9/1-12th in IOL"
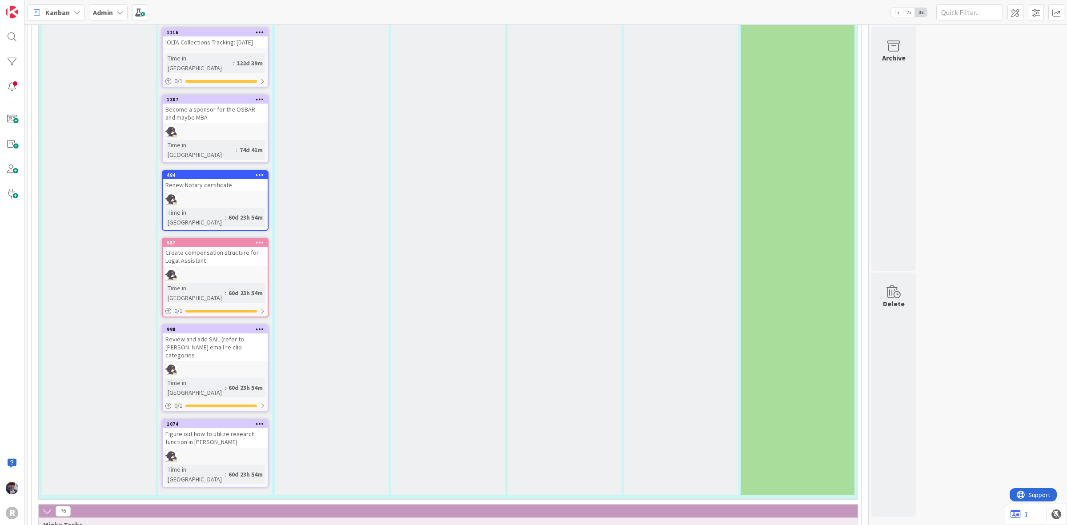
type textarea "x"
type textarea "Enter incoming payments 9/1-12th in IOLT"
type textarea "x"
type textarea "Enter incoming payments 9/1-12th in IOLTA"
type textarea "x"
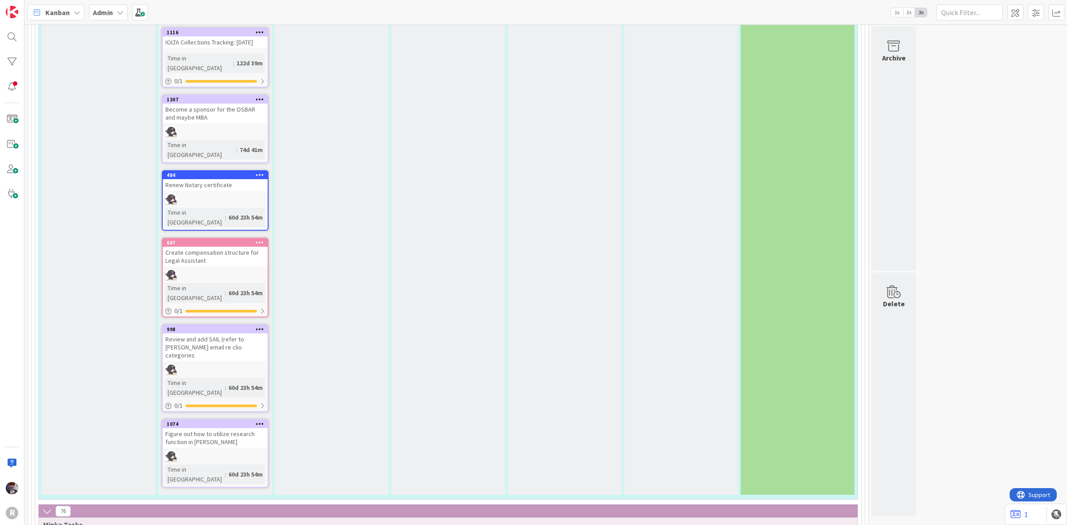
type textarea "Enter incoming payments 9/1-12th in IOLT"
type textarea "x"
type textarea "Enter incoming payments 9/1-12th in IOL"
type textarea "x"
type textarea "Enter incoming payments 9/1-12th in IO"
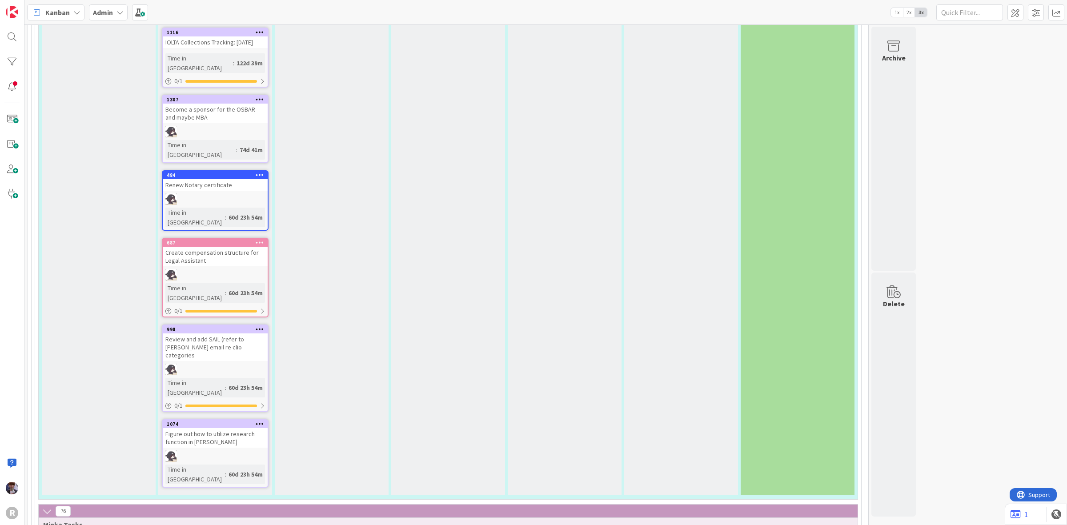
type textarea "x"
type textarea "Enter incoming payments 9/1-12th in I"
type textarea "x"
type textarea "Enter incoming payments 9/1-12th in"
type textarea "x"
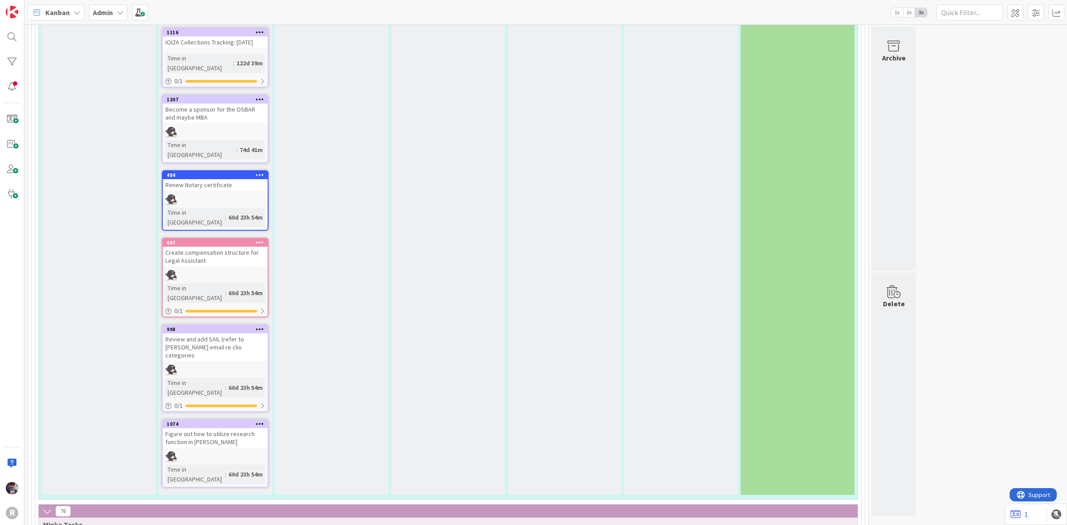
type textarea "Enter incoming payments 9/1-12th in E"
type textarea "x"
type textarea "Enter incoming payments 9/1-12th in Ex"
type textarea "x"
type textarea "Enter incoming payments 9/1-12th in Exc"
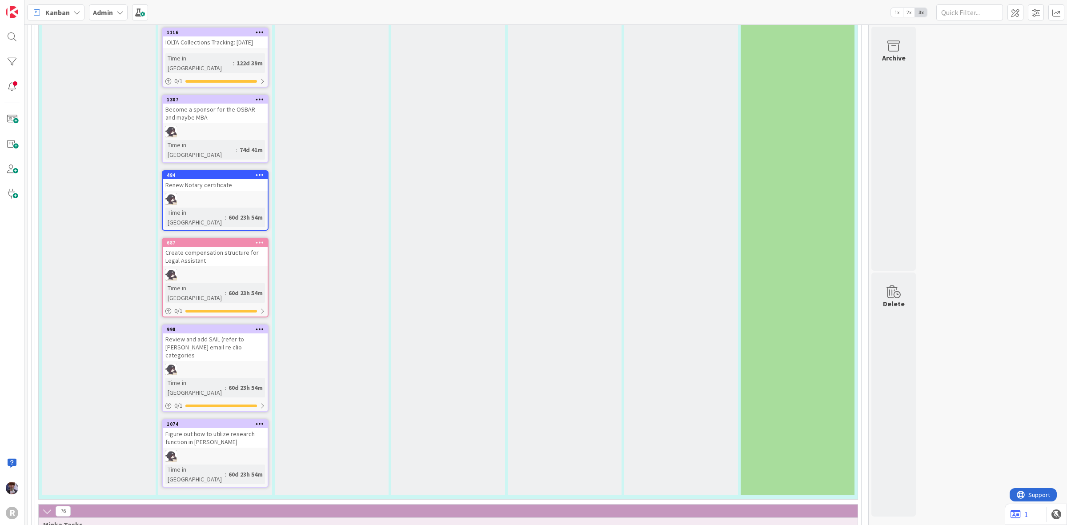
type textarea "x"
type textarea "Enter incoming payments 9/1-12th in Exce"
type textarea "x"
type textarea "Enter incoming payments 9/1-12th in Excel"
type textarea "x"
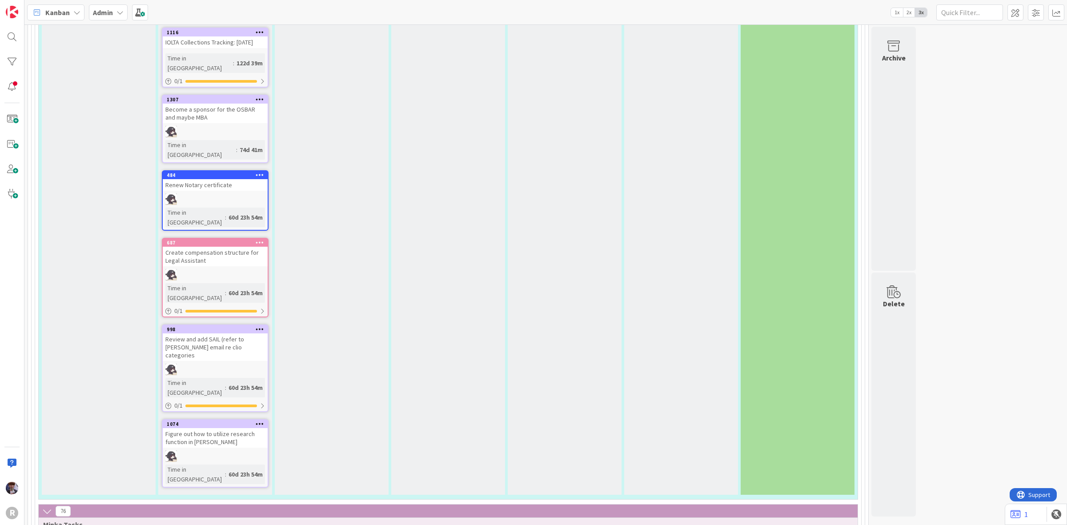
type textarea "Enter incoming payments 9/1-12th in Excel"
type textarea "x"
type textarea "Enter incoming payments 9/1-12th in Excel re"
type textarea "x"
type textarea "Enter incoming payments 9/1-12th in Excel rep"
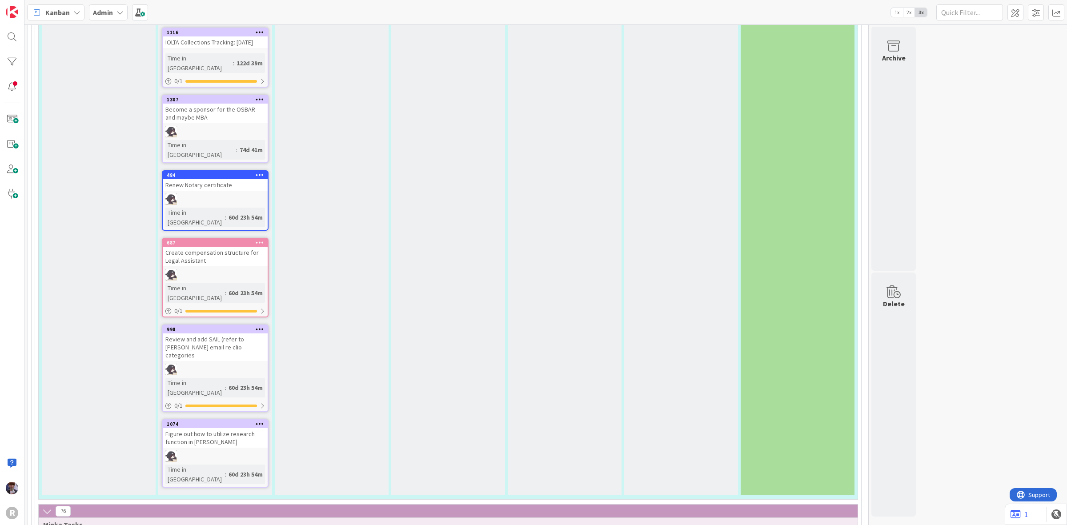
type textarea "x"
type textarea "Enter incoming payments 9/1-12th in Excel repo"
type textarea "x"
type textarea "Enter incoming payments 9/1-12th in Excel repor"
type textarea "x"
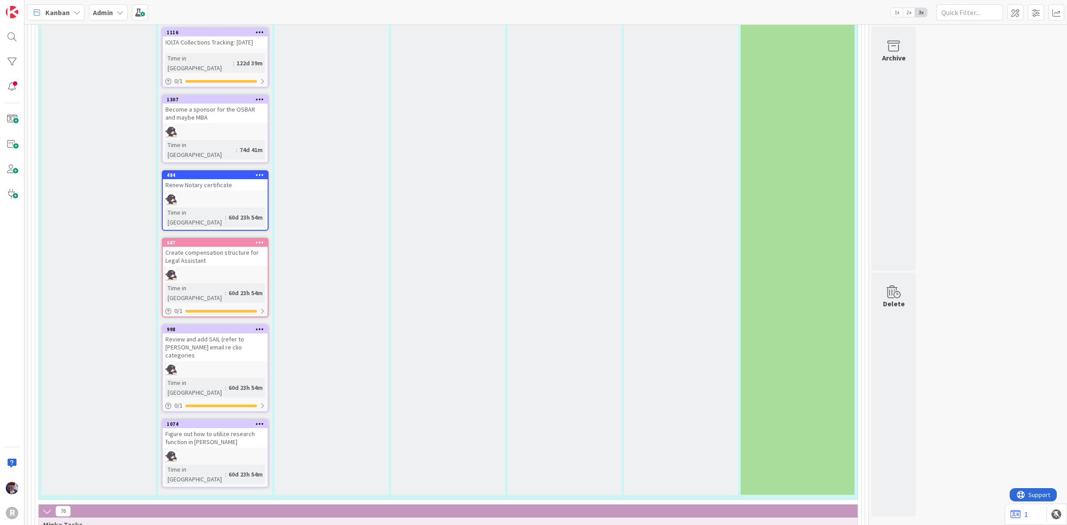
type textarea "Enter incoming payments 9/1-12th in Excel report"
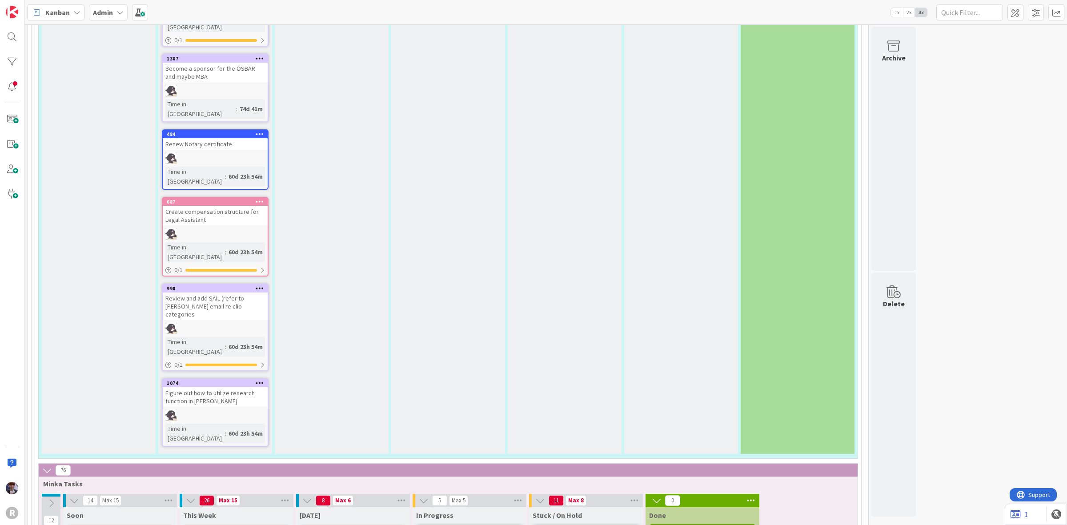
scroll to position [2890, 0]
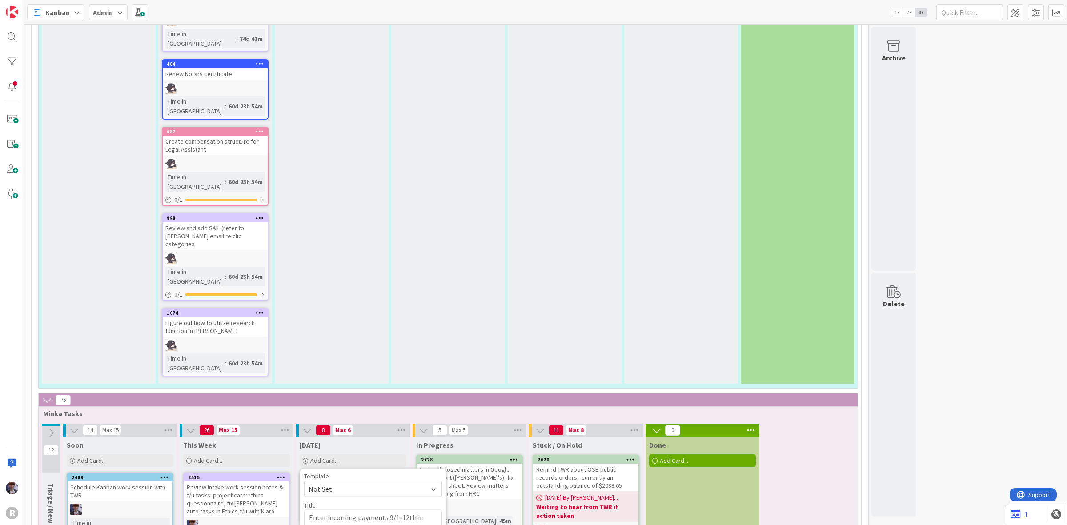
type textarea "x"
click at [342, 473] on div "WIP Limit Violation Back The maximum WIP limit of 6 in the column Today for Adm…" at bounding box center [373, 509] width 138 height 73
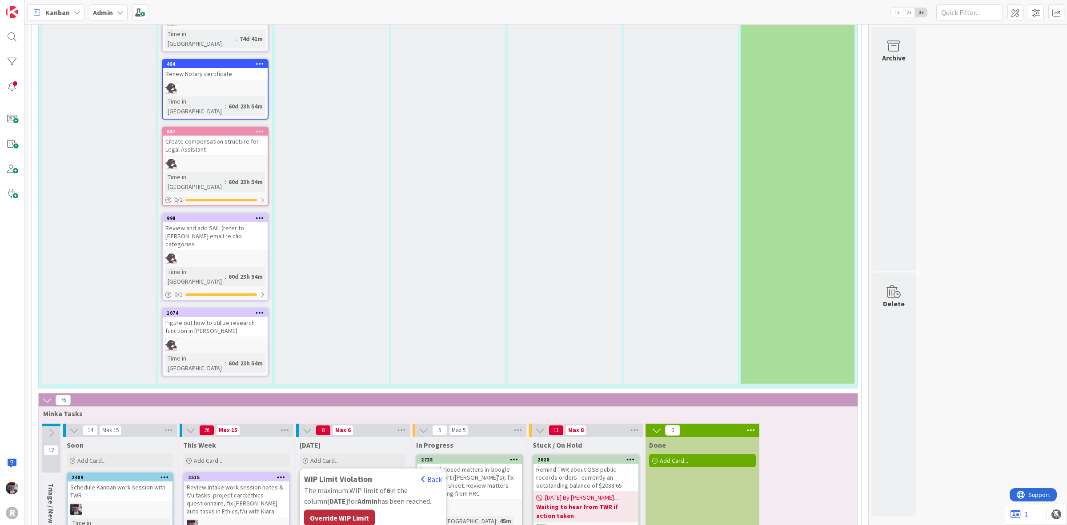
click at [342, 510] on div "Override WIP Limit" at bounding box center [339, 518] width 71 height 16
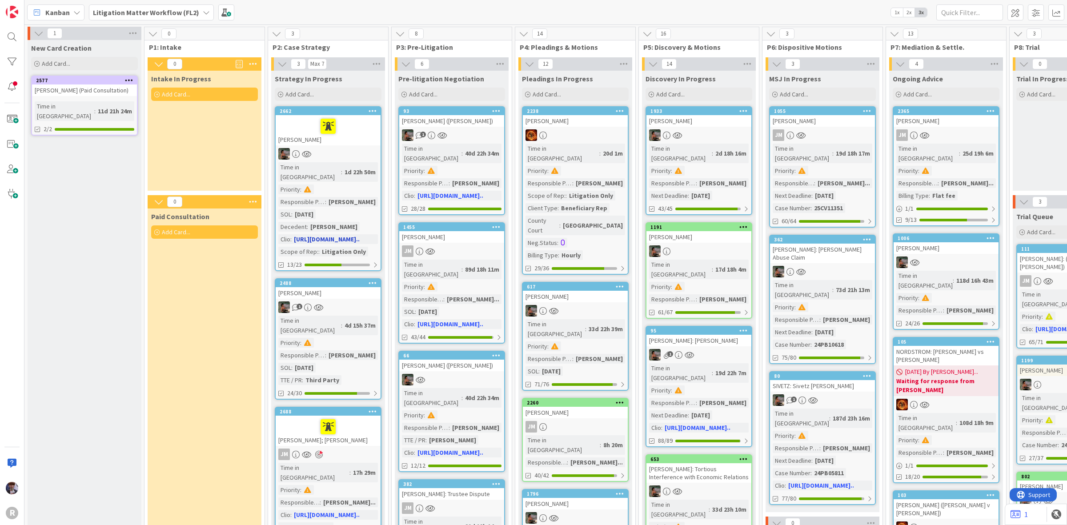
click at [344, 143] on div "[PERSON_NAME]" at bounding box center [328, 130] width 105 height 30
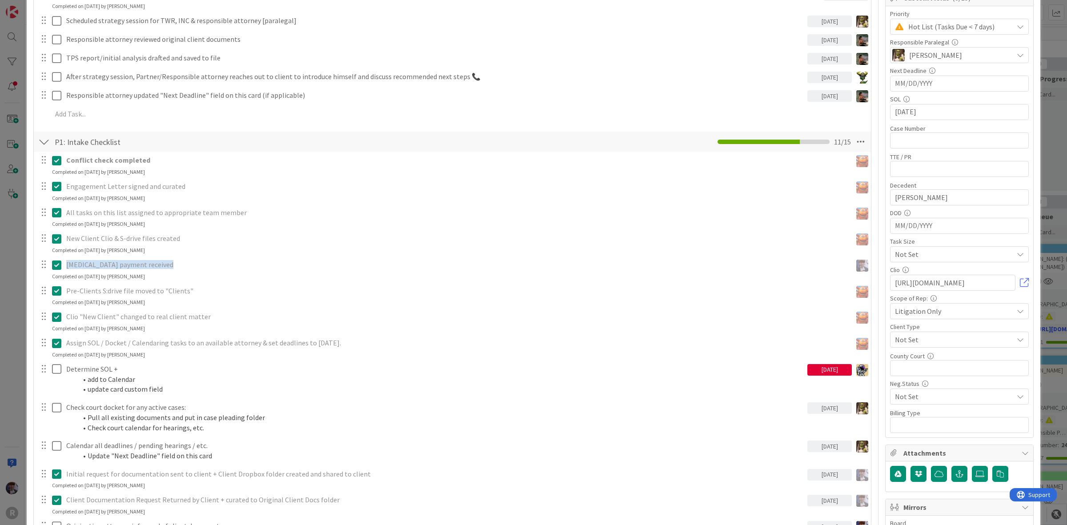
scroll to position [333, 0]
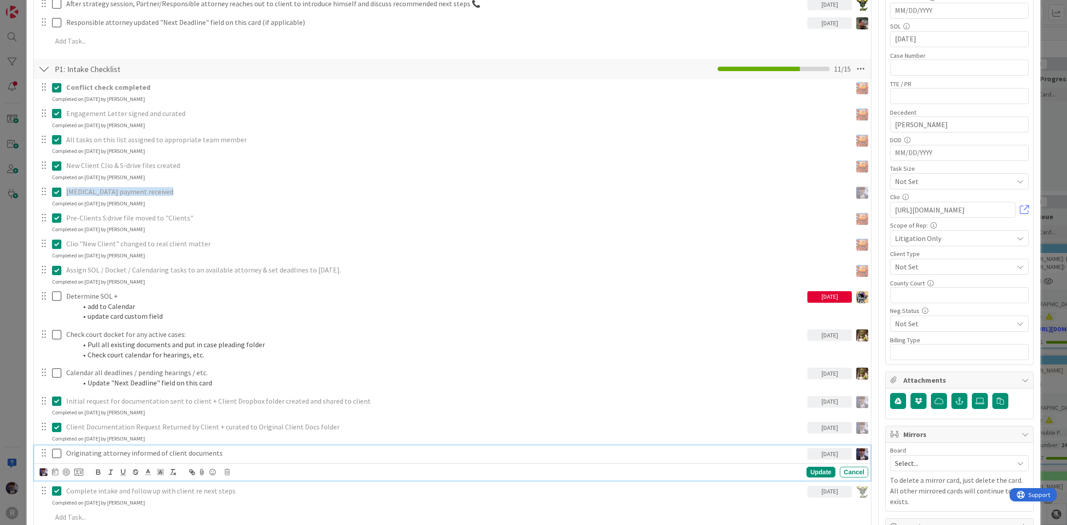
click at [56, 451] on icon at bounding box center [56, 453] width 9 height 11
type textarea "x"
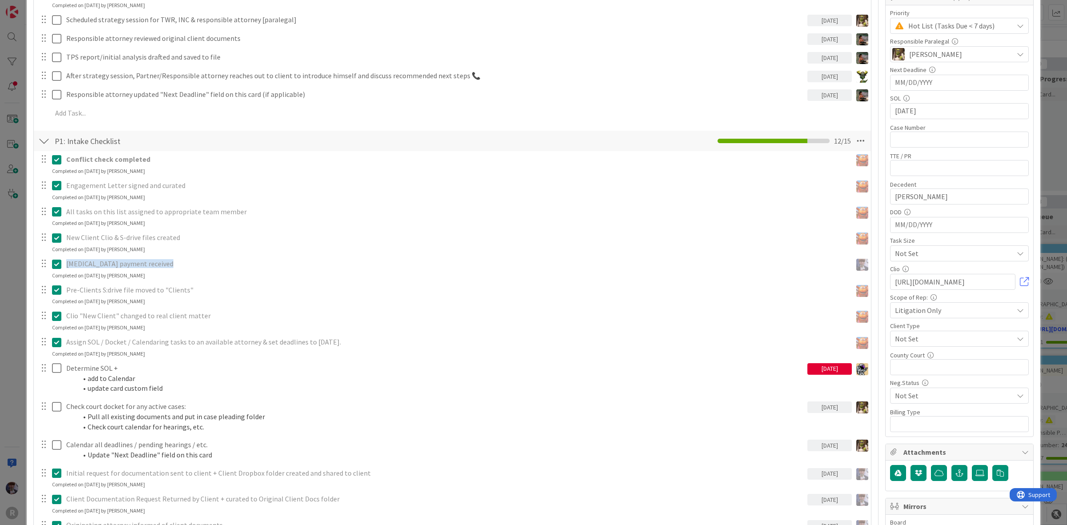
scroll to position [56, 0]
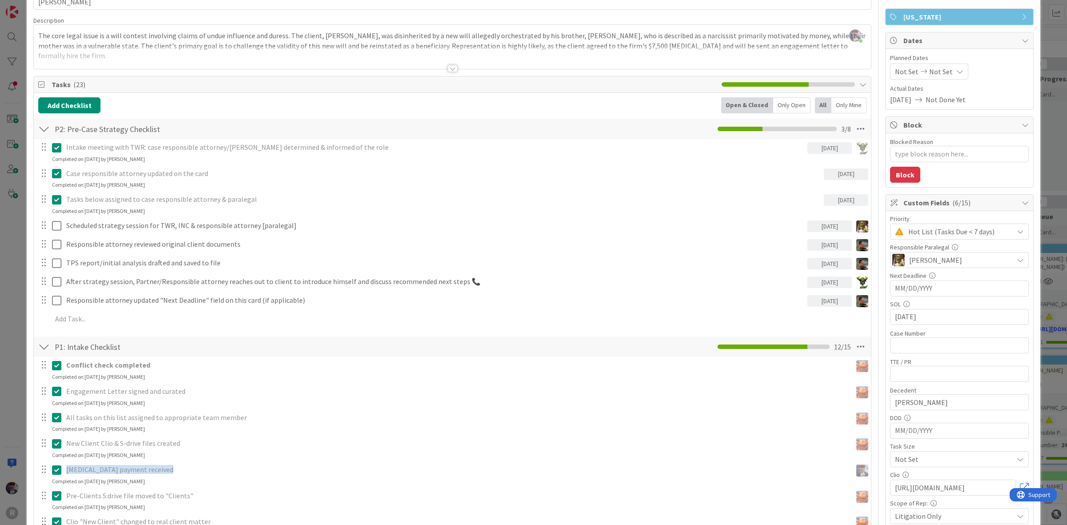
click at [780, 100] on div "Only Open" at bounding box center [791, 105] width 37 height 16
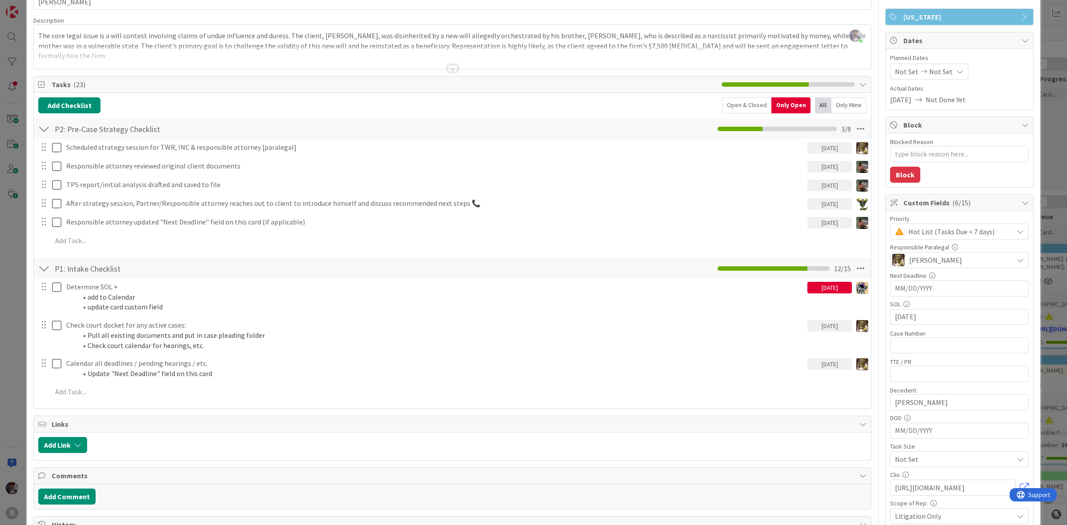
click at [23, 267] on div "ID 2662 Litigation Matter Workflow (FL2) Strategy In Progress Title 14 / 128 [P…" at bounding box center [533, 262] width 1067 height 525
